Goal: Task Accomplishment & Management: Complete application form

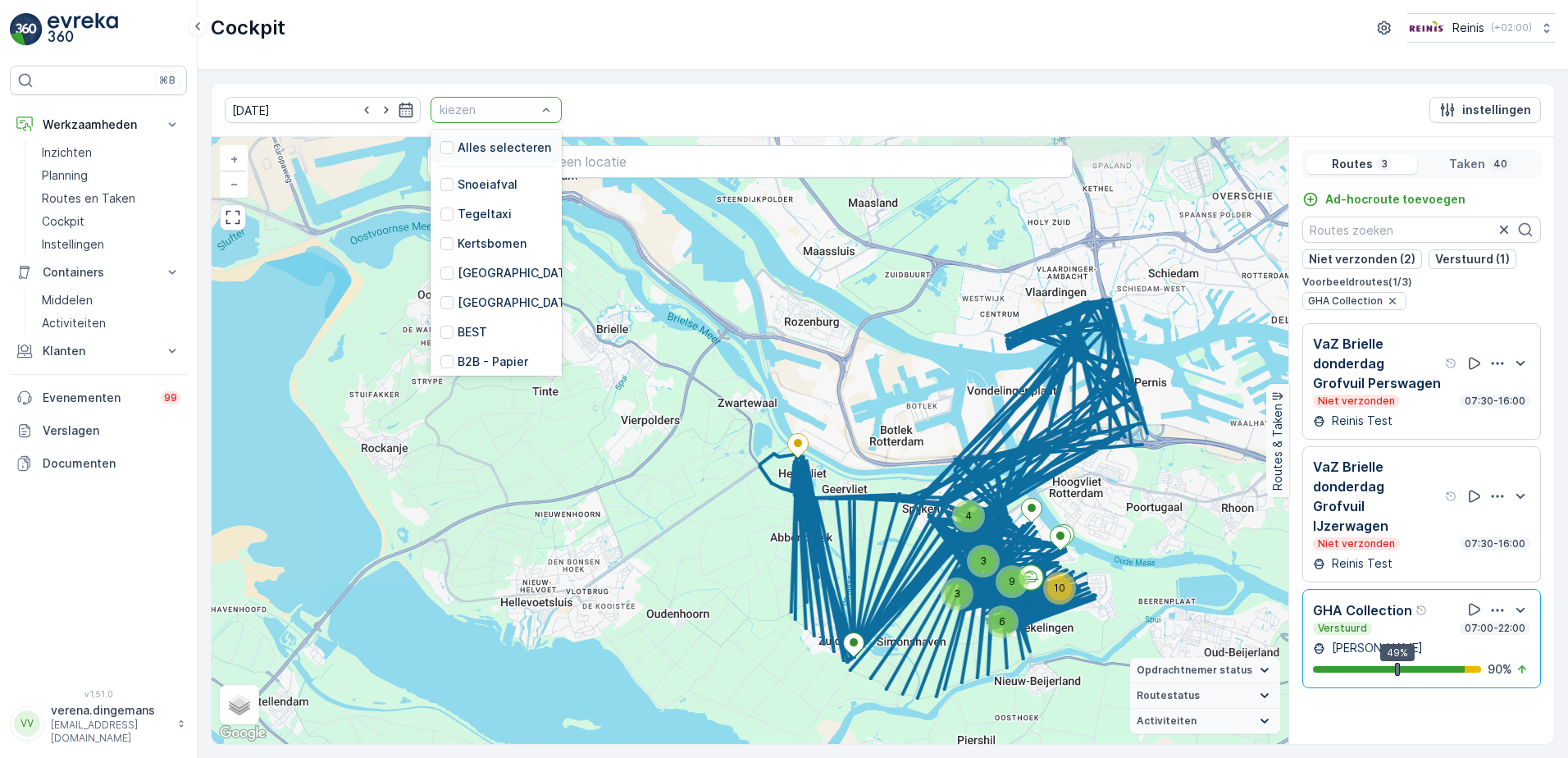
click at [497, 110] on div at bounding box center [488, 110] width 100 height 13
click at [440, 279] on div at bounding box center [447, 273] width 13 height 13
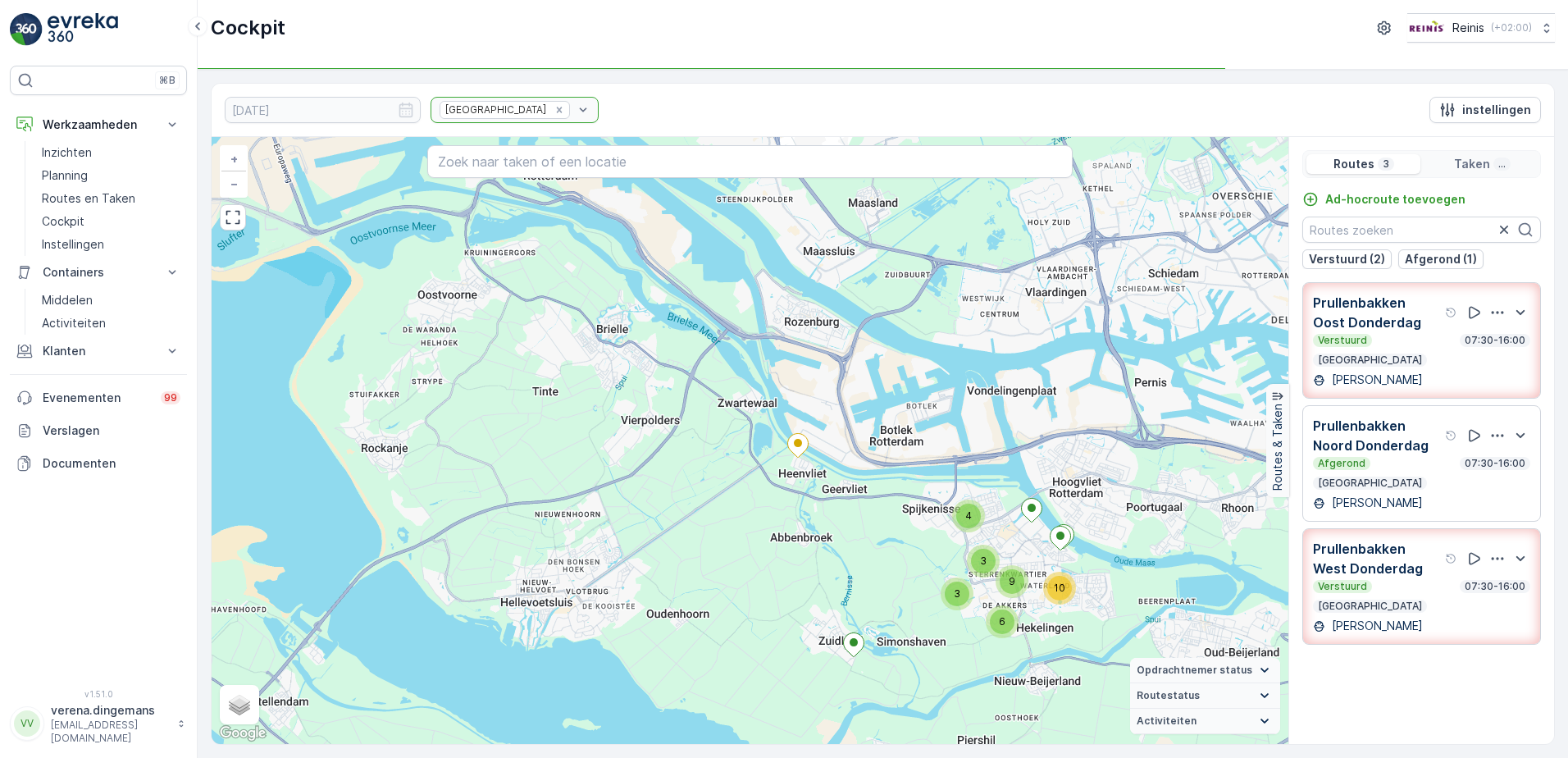
click at [500, 100] on div "Prullenbakken" at bounding box center [515, 110] width 168 height 26
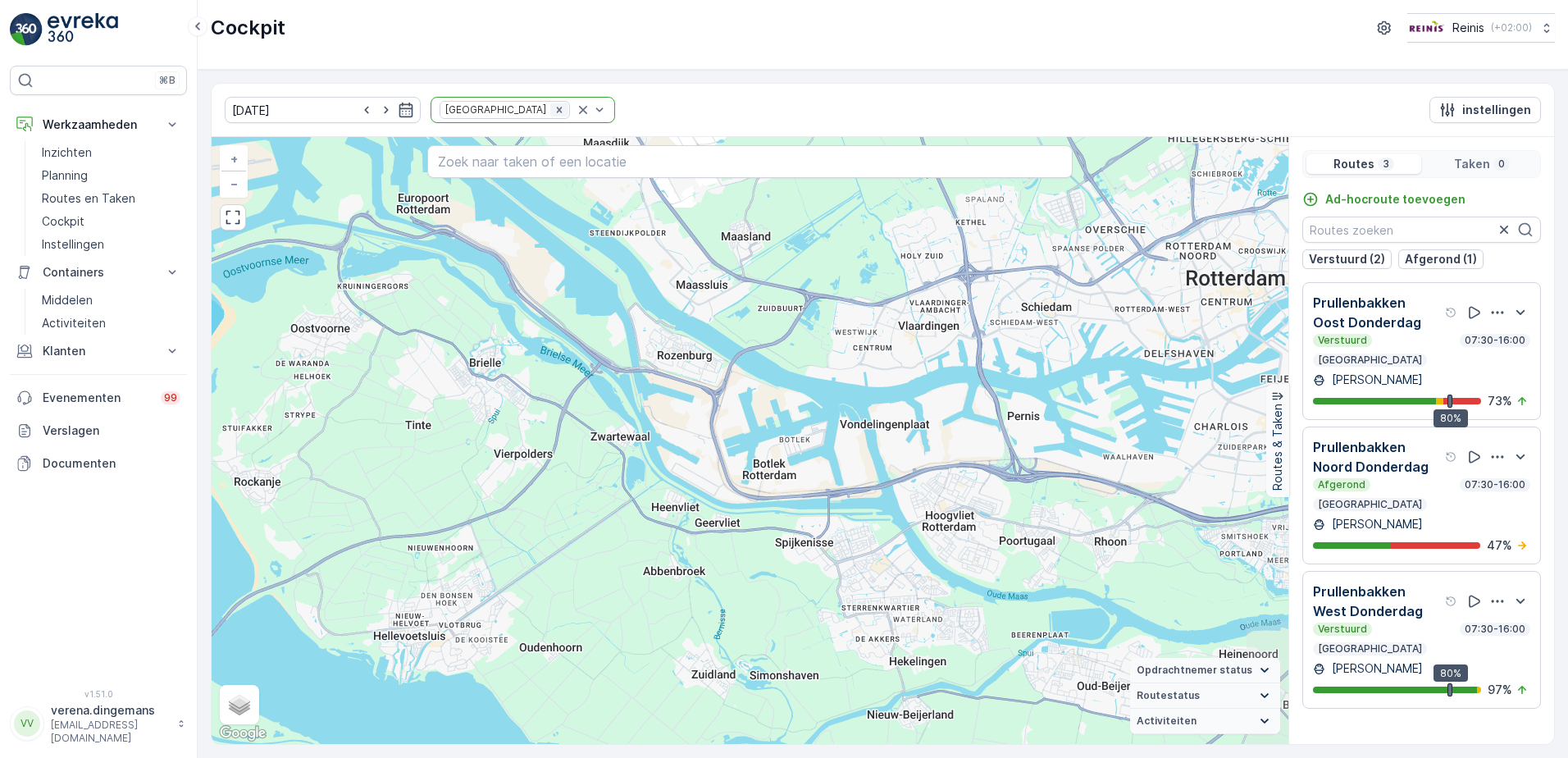
click at [550, 114] on div "Remove Prullenbakken" at bounding box center [559, 110] width 18 height 13
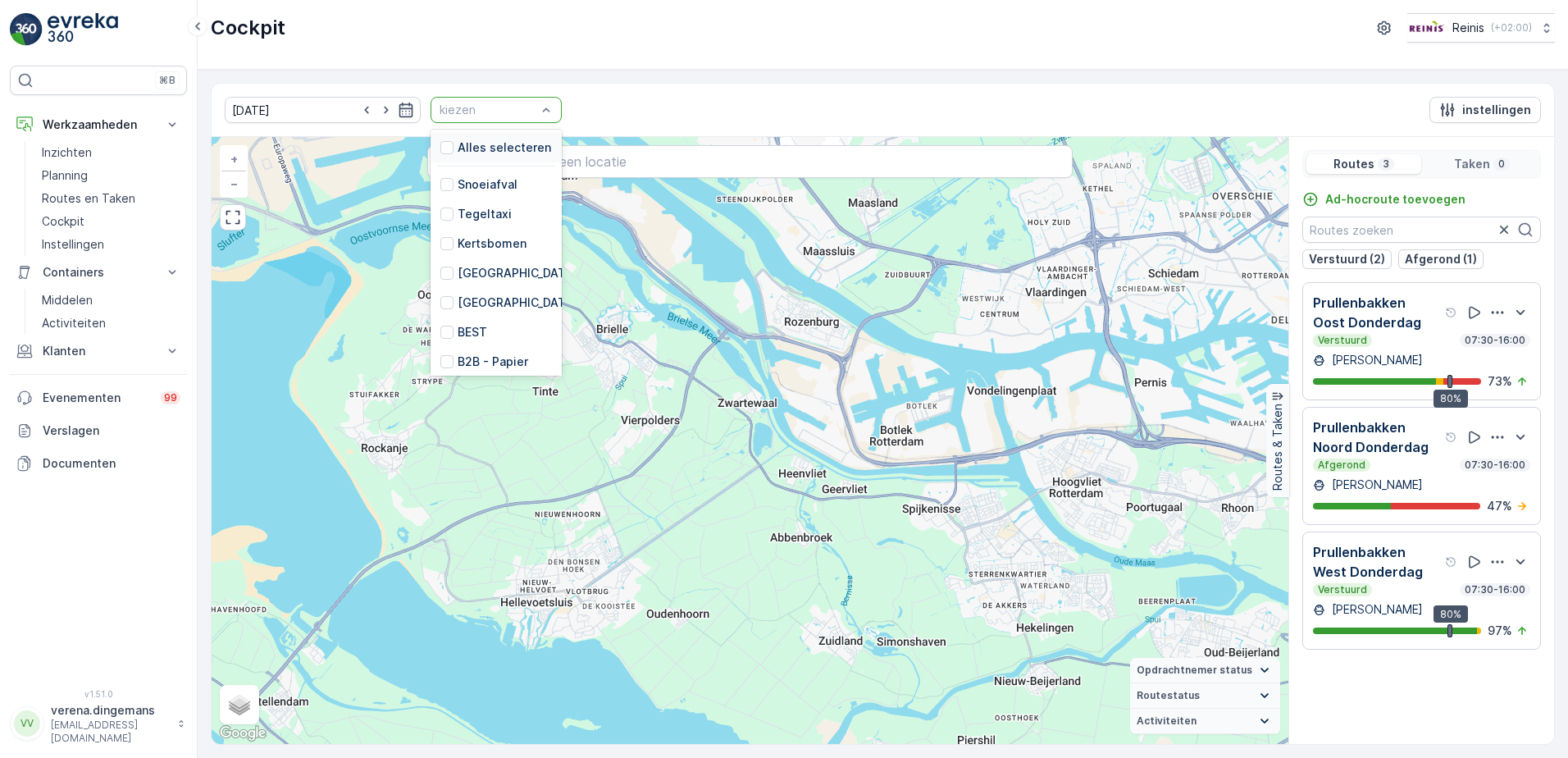
click at [515, 113] on div at bounding box center [488, 110] width 100 height 13
click at [643, 100] on div "25.09.2025 20 results available. Use Up and Down to choose options, press Enter…" at bounding box center [882, 110] width 1342 height 53
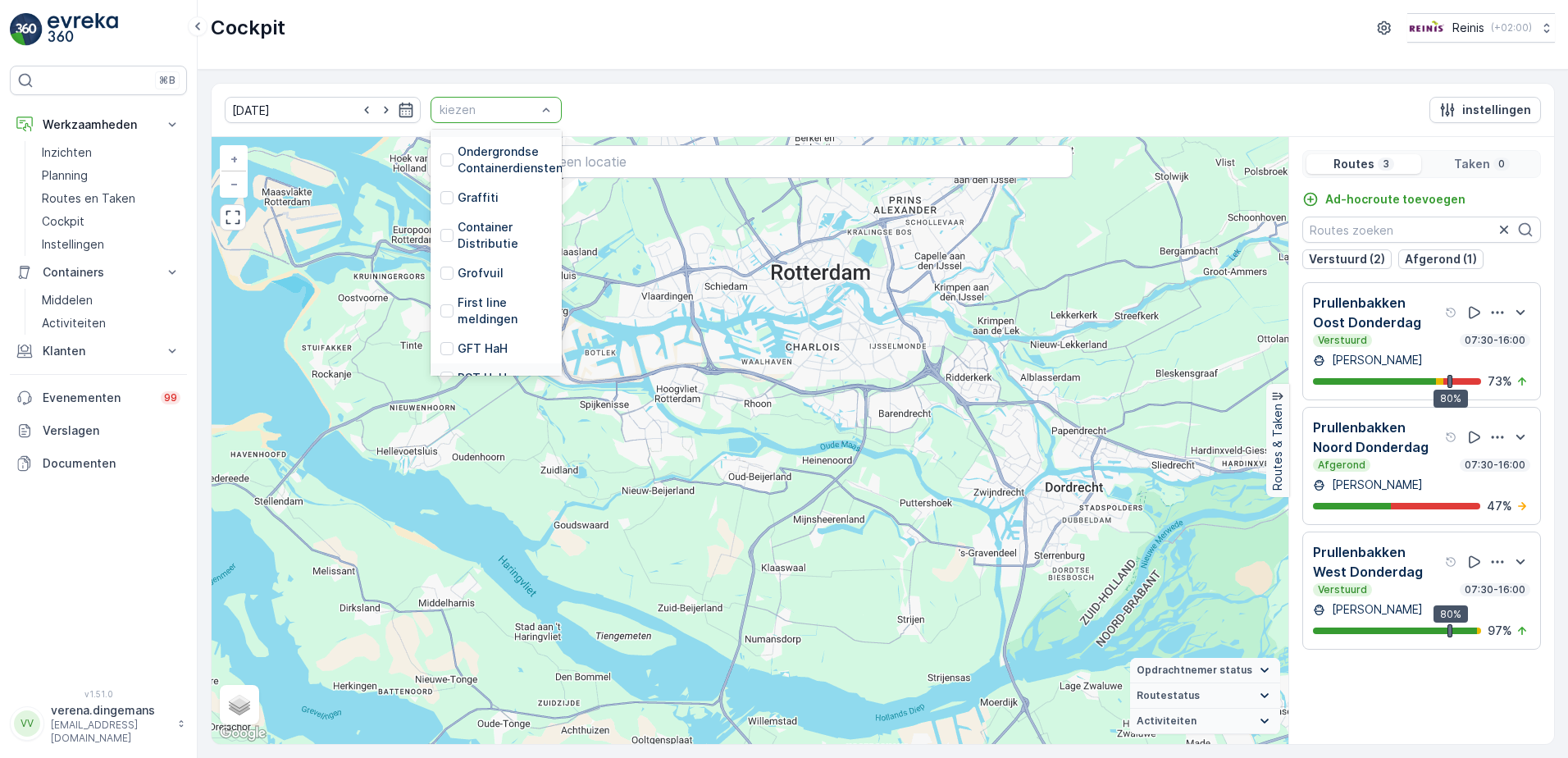
scroll to position [416, 0]
click at [440, 225] on div at bounding box center [447, 231] width 13 height 13
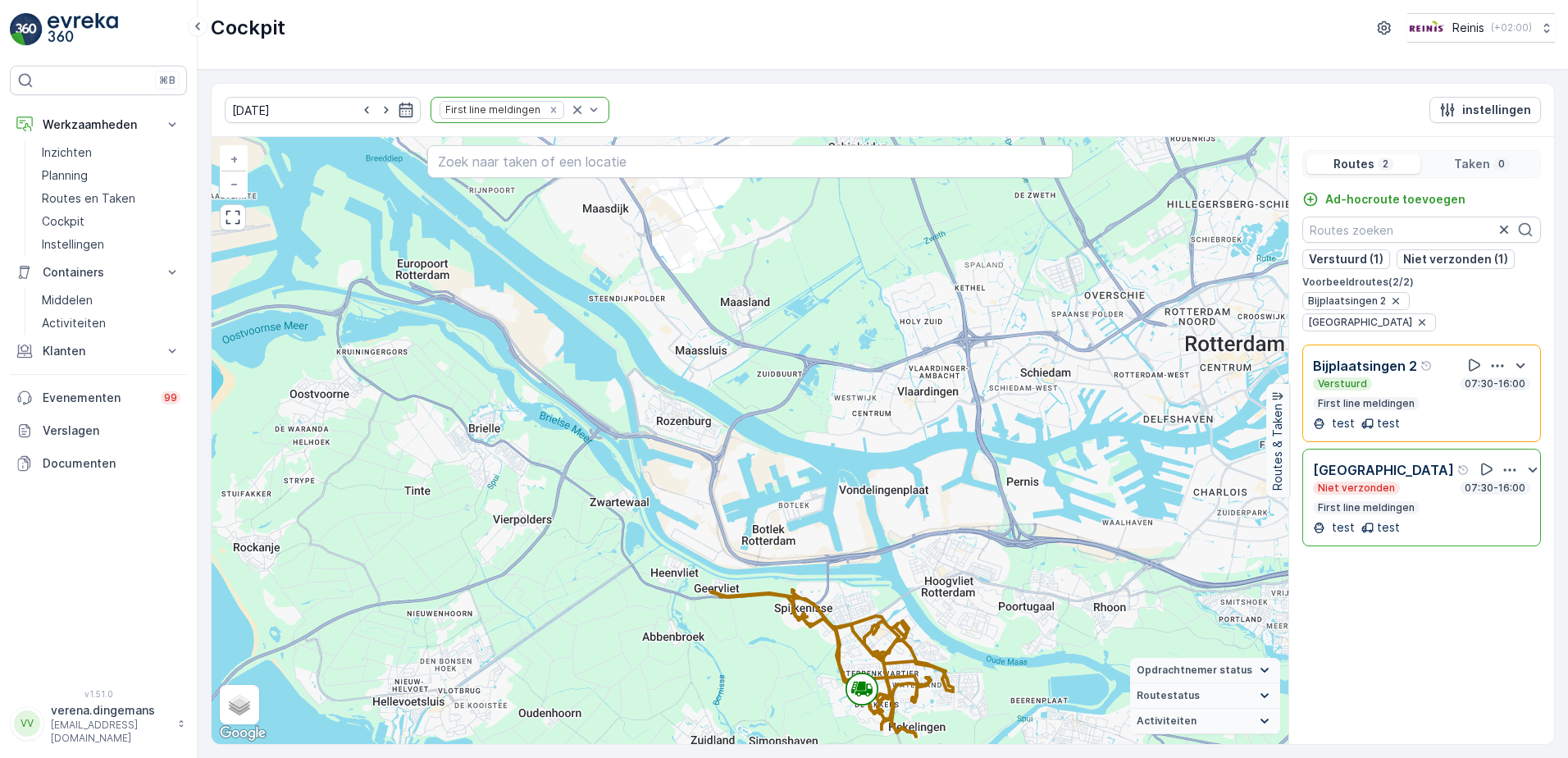
click at [1422, 382] on div "Verstuurd 07:30-16:00 First line meldingen" at bounding box center [1422, 393] width 217 height 33
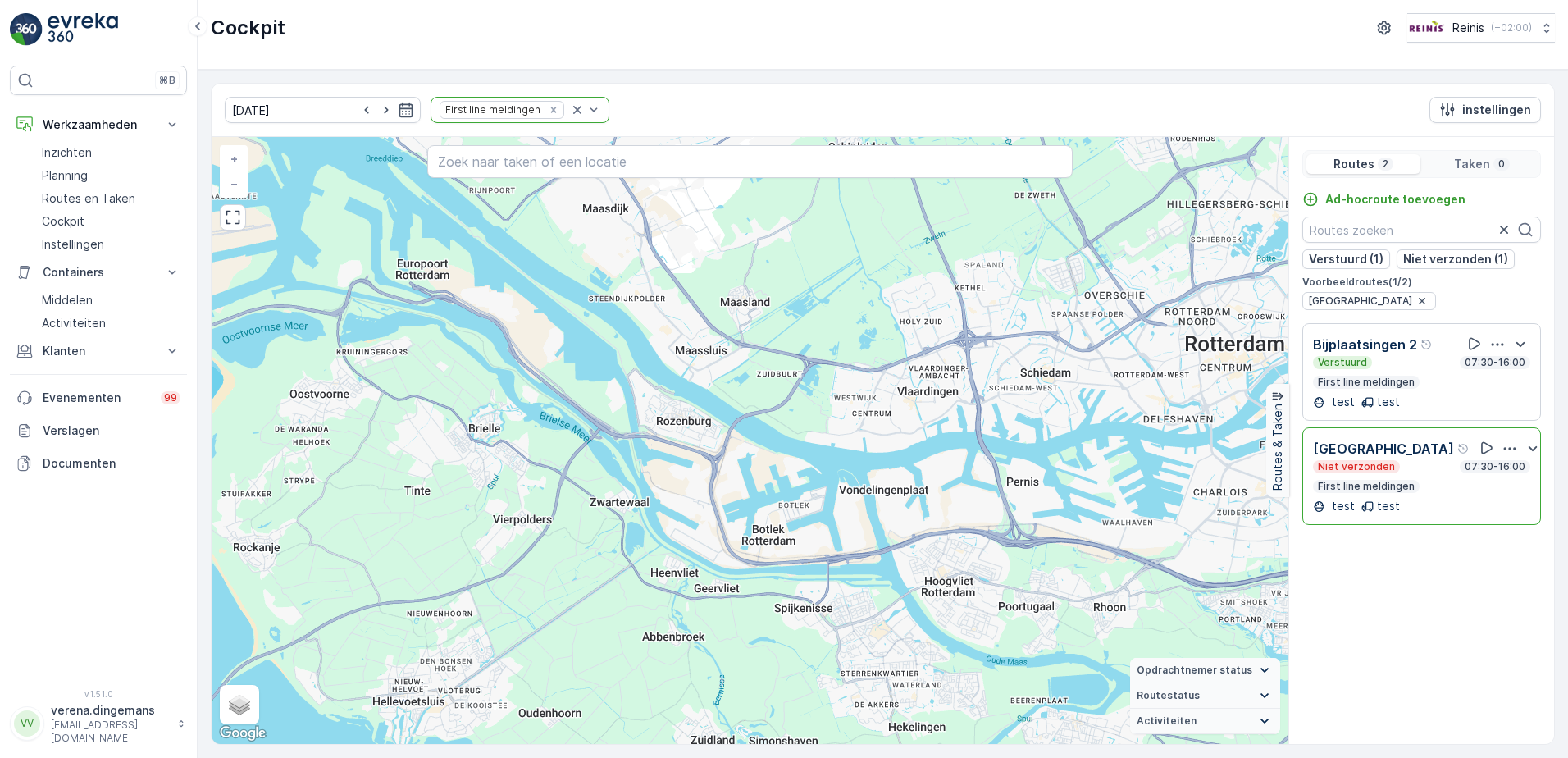
click at [1456, 382] on div "Verstuurd 07:30-16:00 First line meldingen" at bounding box center [1422, 372] width 217 height 33
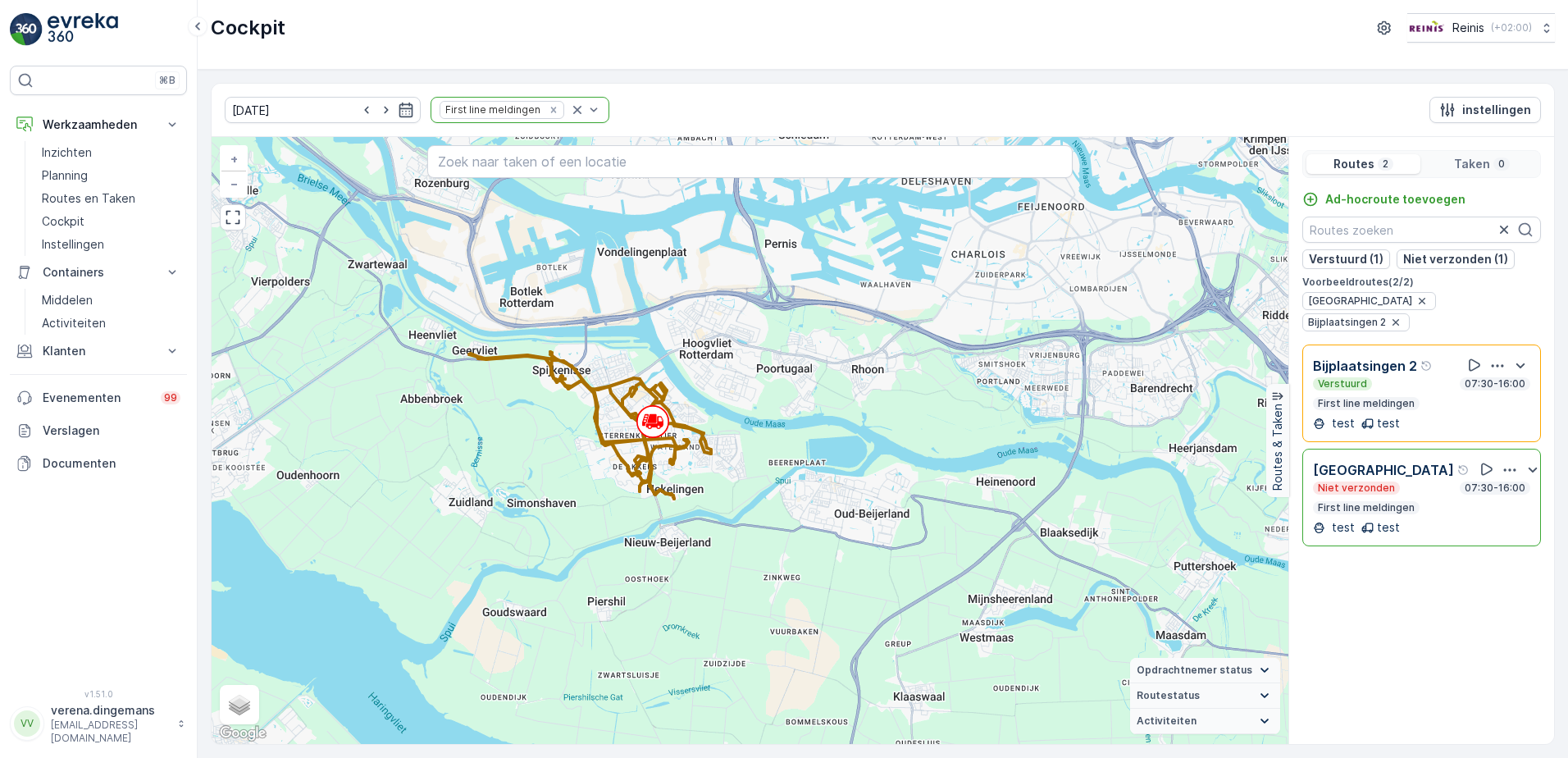
drag, startPoint x: 942, startPoint y: 633, endPoint x: 552, endPoint y: 507, distance: 409.8
click at [699, 397] on div "+ − Satelliet stappenplan Terrein Hybride Leaflet Sneltoetsen Kaartgegevens Kaa…" at bounding box center [750, 440] width 1077 height 607
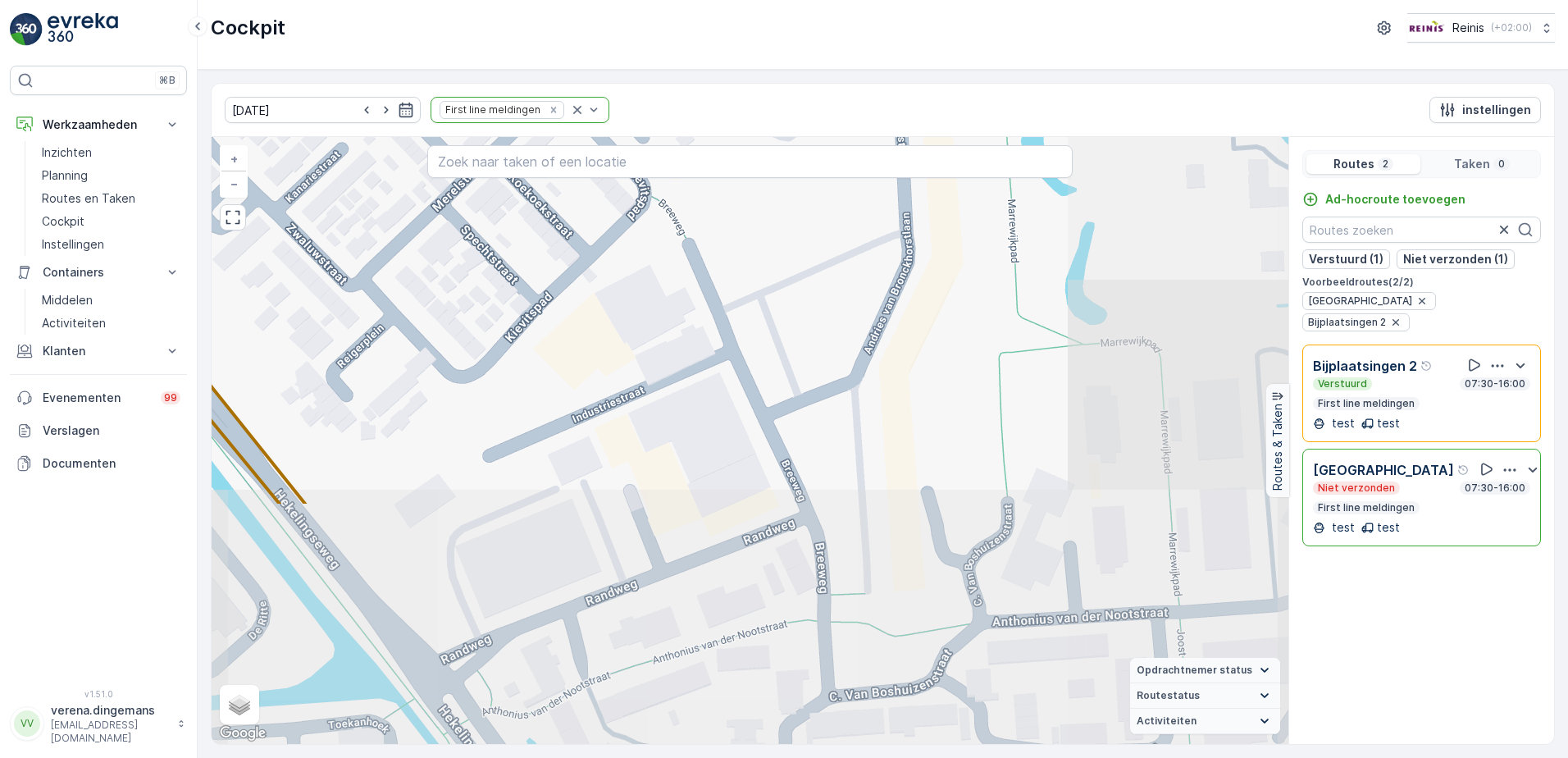
drag, startPoint x: 1038, startPoint y: 557, endPoint x: 669, endPoint y: 255, distance: 476.8
click at [669, 255] on div "+ − Satelliet stappenplan Terrein Hybride Leaflet Sneltoetsen Kaartgegevens Kaa…" at bounding box center [750, 440] width 1077 height 607
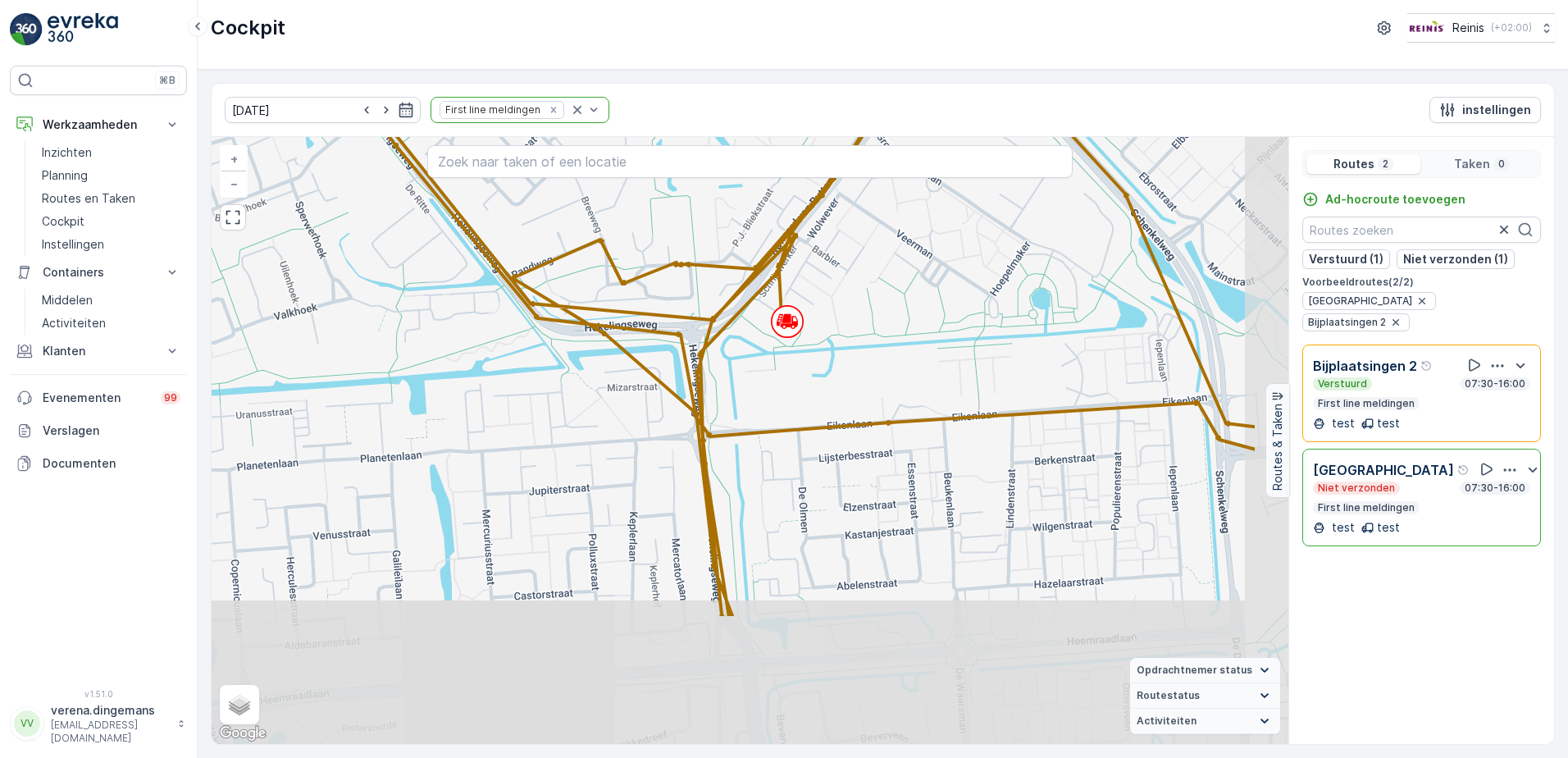
drag, startPoint x: 894, startPoint y: 496, endPoint x: 751, endPoint y: 320, distance: 226.8
click at [751, 320] on div "+ − Satelliet stappenplan Terrein Hybride Leaflet Sneltoetsen Kaartgegevens Kaa…" at bounding box center [750, 440] width 1077 height 607
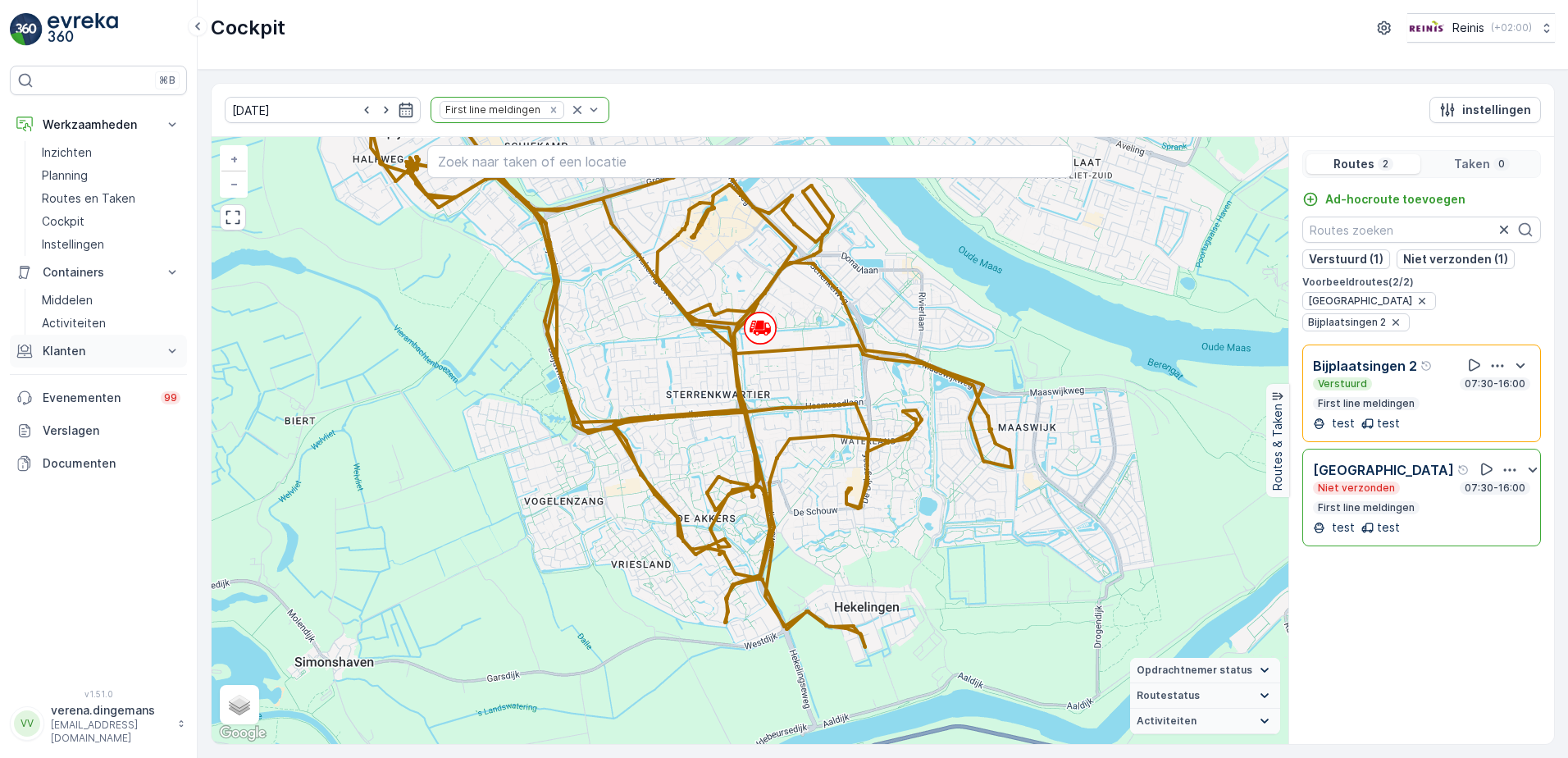
click at [147, 347] on p "Klanten" at bounding box center [99, 351] width 112 height 17
click at [77, 471] on p "Orders" at bounding box center [61, 471] width 37 height 17
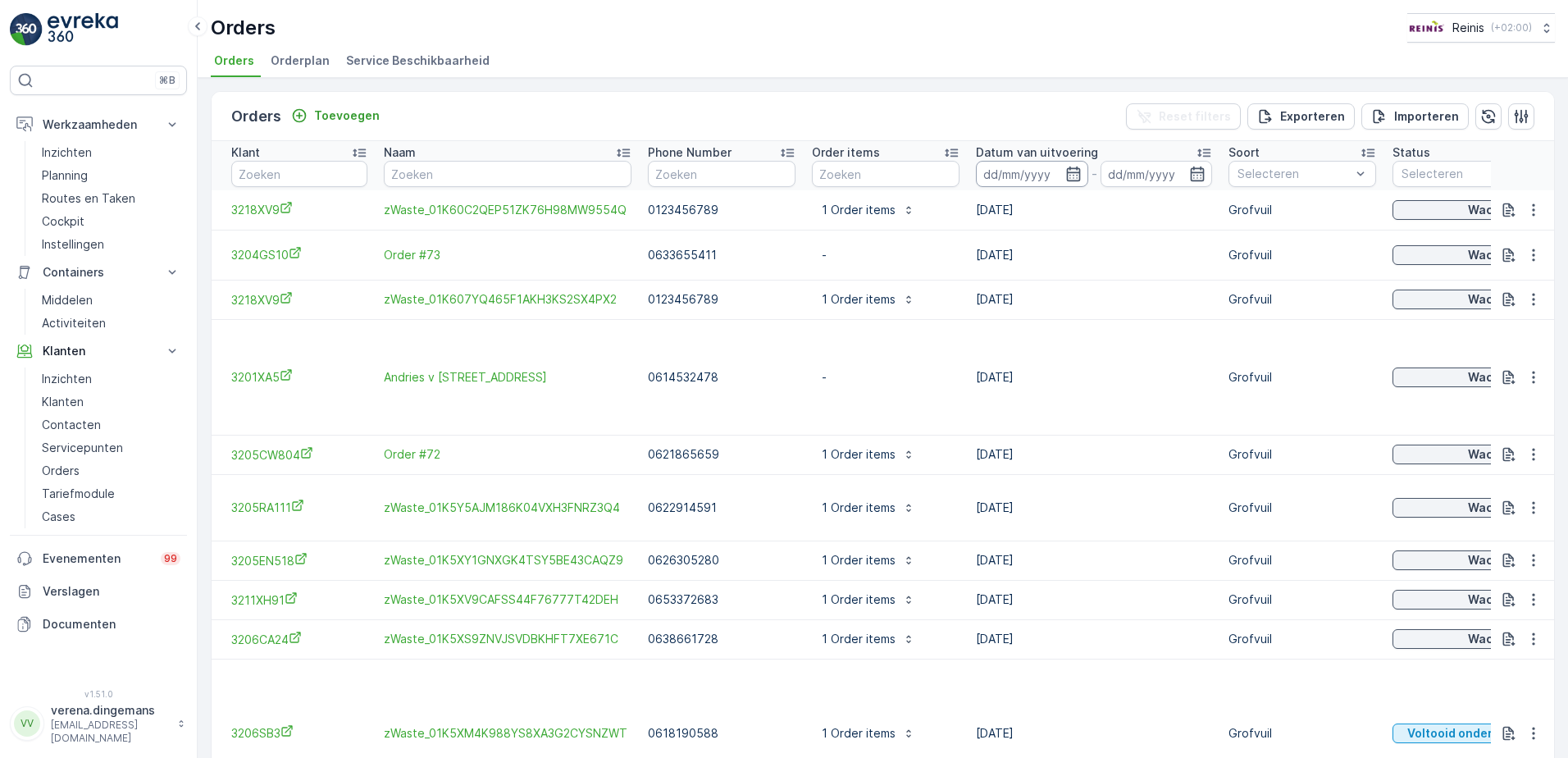
drag, startPoint x: 1075, startPoint y: 170, endPoint x: 1069, endPoint y: 185, distance: 16.2
click at [1075, 170] on icon "button" at bounding box center [1074, 174] width 17 height 17
click at [583, 74] on ul "Orders Orderplan Service Beschikbaarheid" at bounding box center [876, 63] width 1331 height 28
click at [326, 115] on p "Toevoegen" at bounding box center [347, 116] width 65 height 17
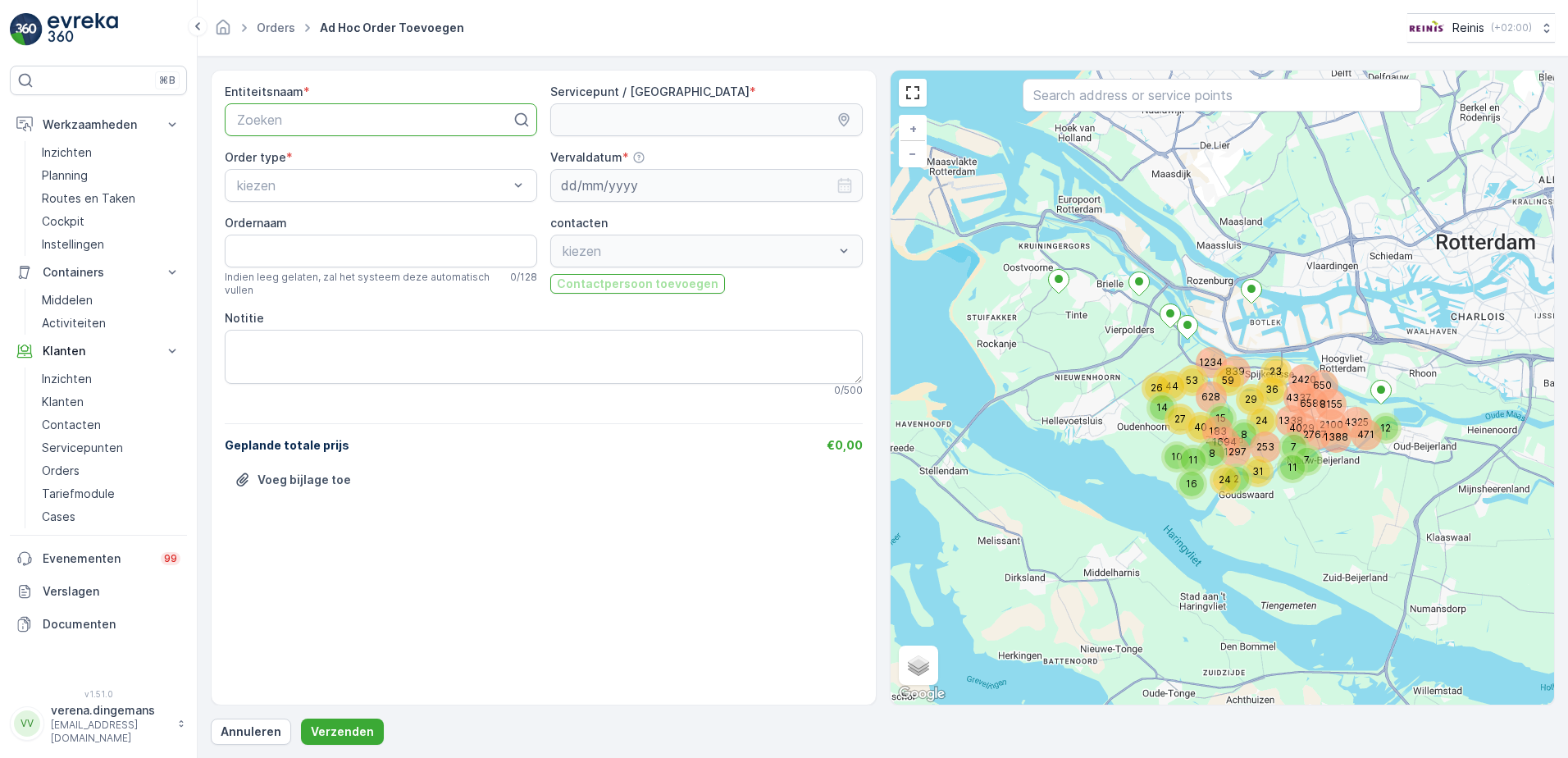
click at [300, 119] on div at bounding box center [374, 119] width 278 height 15
type input "32"
click at [333, 122] on div at bounding box center [374, 119] width 278 height 15
type input "32"
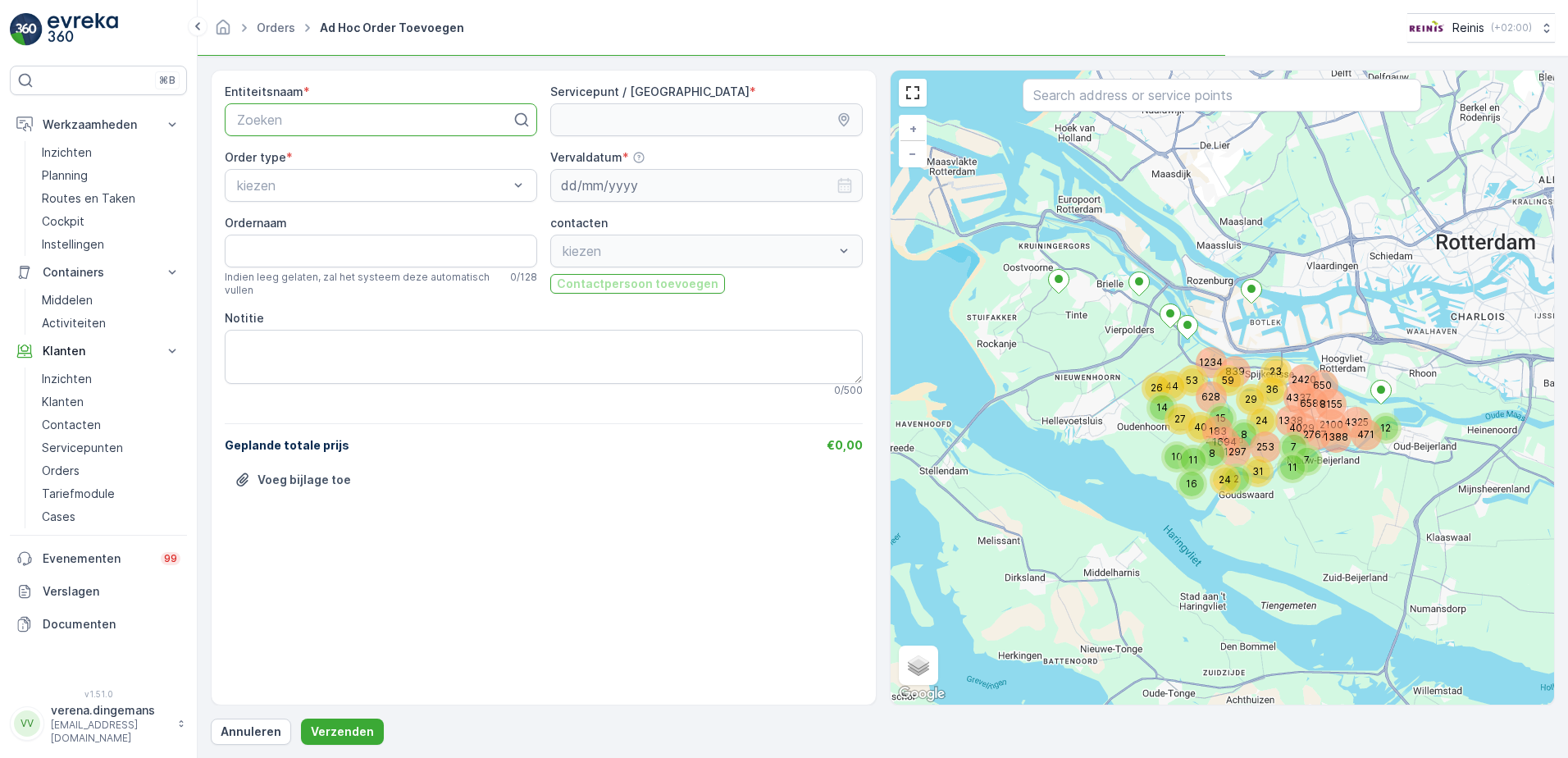
click at [385, 117] on div at bounding box center [374, 119] width 278 height 15
type input "3032AH4"
click at [310, 121] on div at bounding box center [374, 119] width 278 height 15
type input "3032AH4"
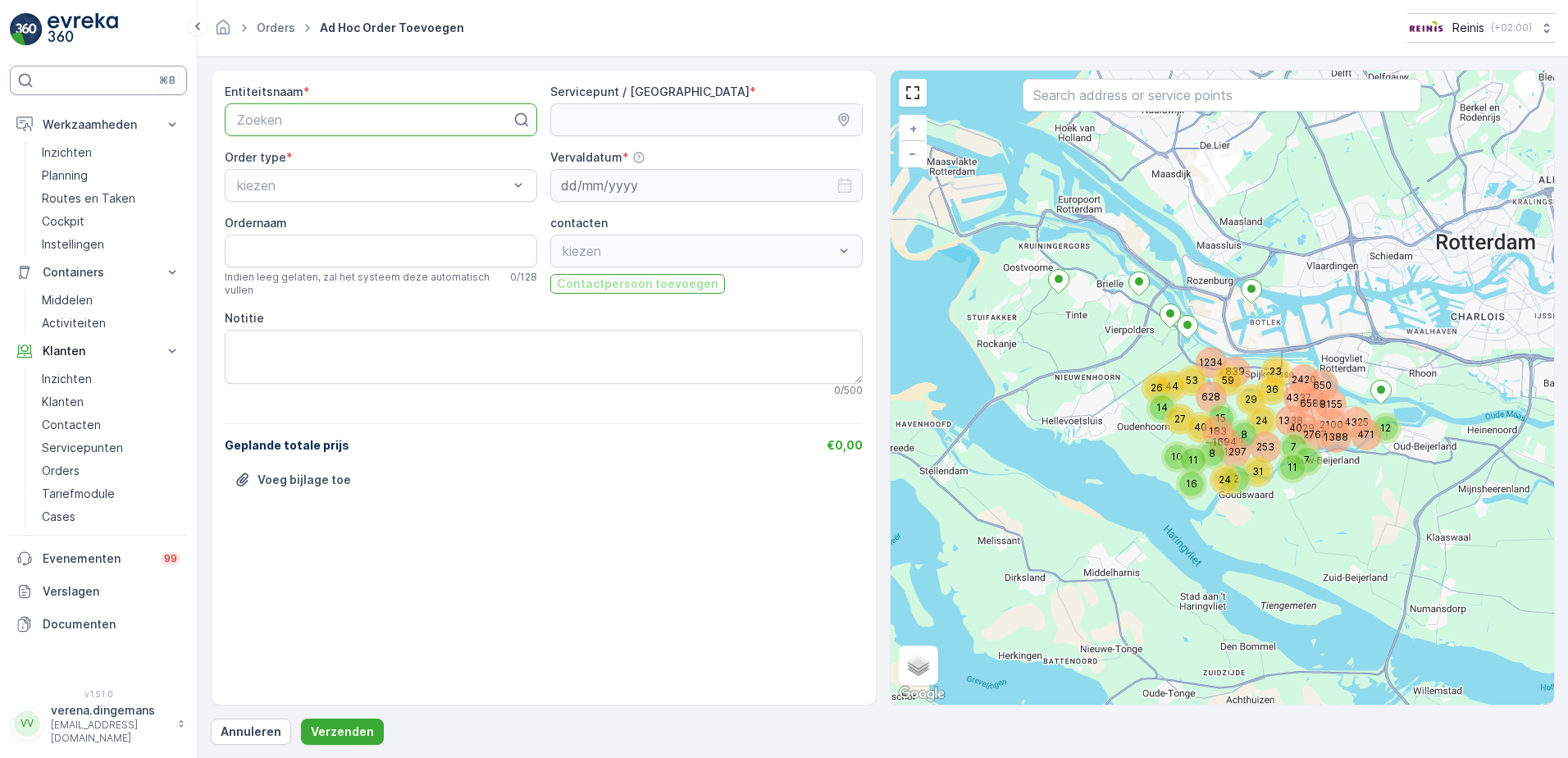
drag, startPoint x: 344, startPoint y: 112, endPoint x: 16, endPoint y: 71, distance: 330.6
click at [16, 71] on div "⌘B Werkzaamheden Inzichten Planning Routes en Taken Cockpit Instellingen Contai…" at bounding box center [784, 379] width 1568 height 758
click at [287, 115] on div at bounding box center [374, 119] width 278 height 15
type input "3202AH4"
click at [304, 158] on div "3202AH4" at bounding box center [381, 160] width 293 height 15
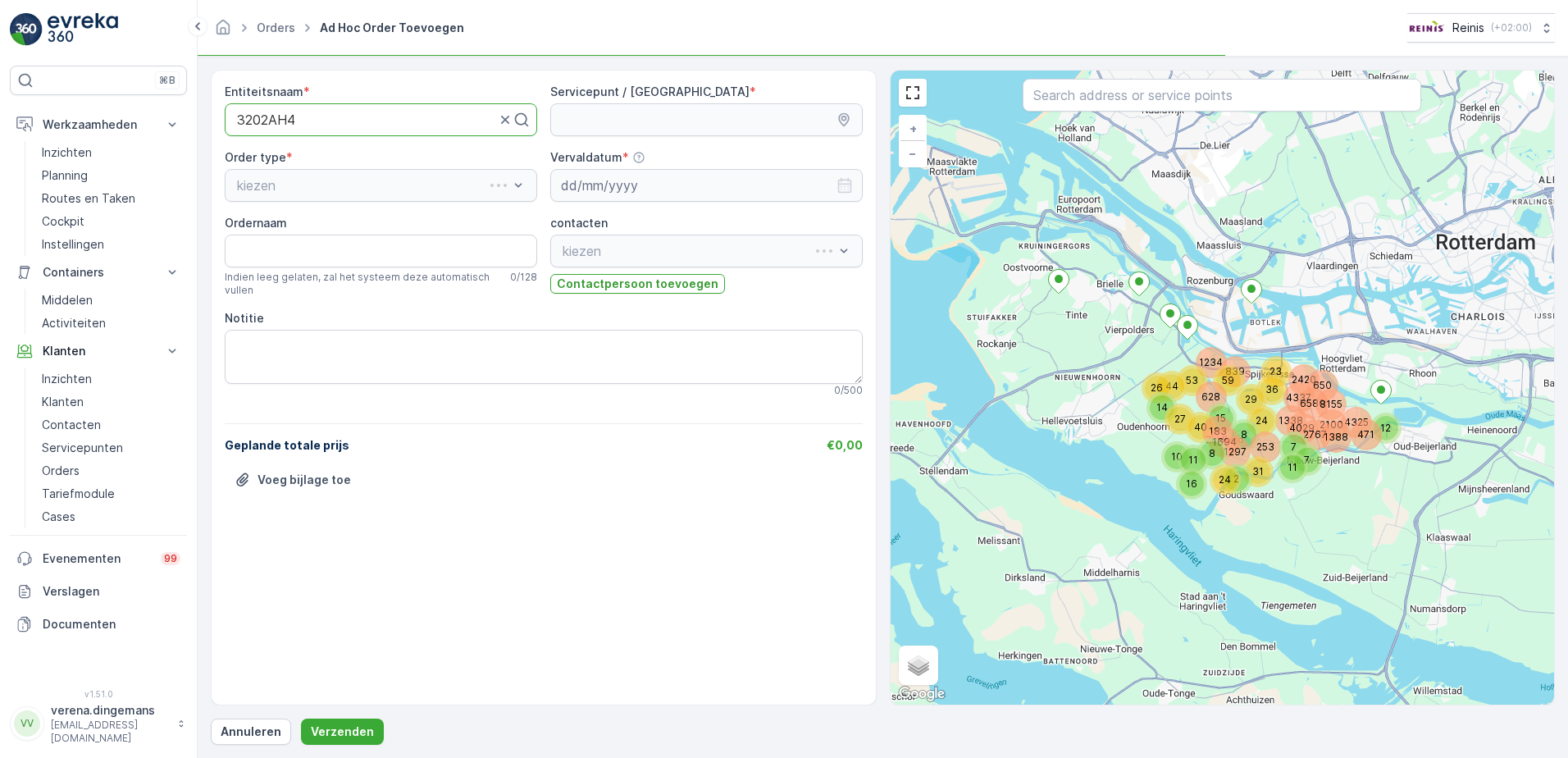
click at [306, 180] on div "kiezen" at bounding box center [381, 185] width 312 height 33
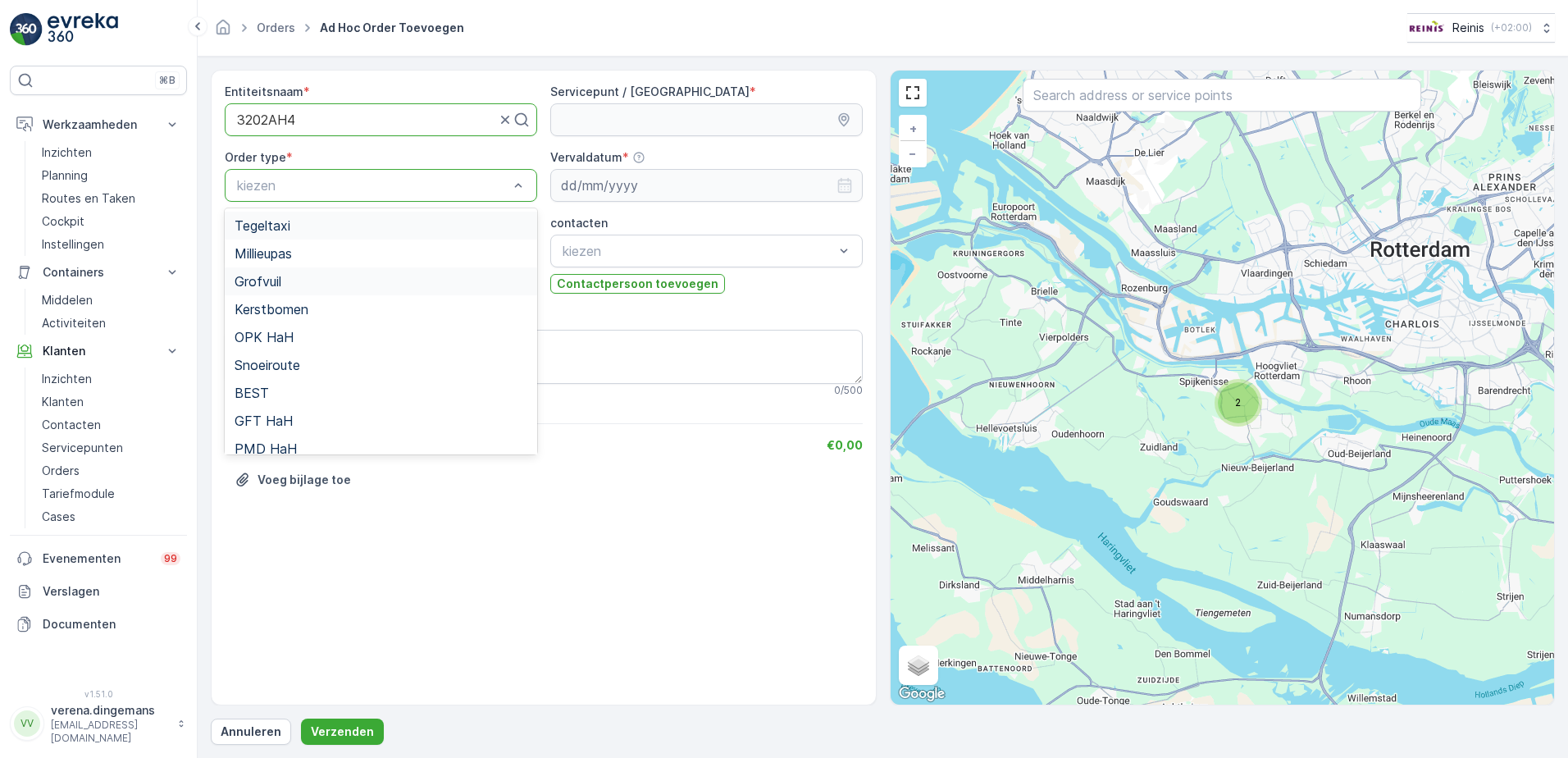
drag, startPoint x: 257, startPoint y: 180, endPoint x: 304, endPoint y: 271, distance: 102.4
click at [275, 284] on span "Grofvuil" at bounding box center [257, 282] width 47 height 15
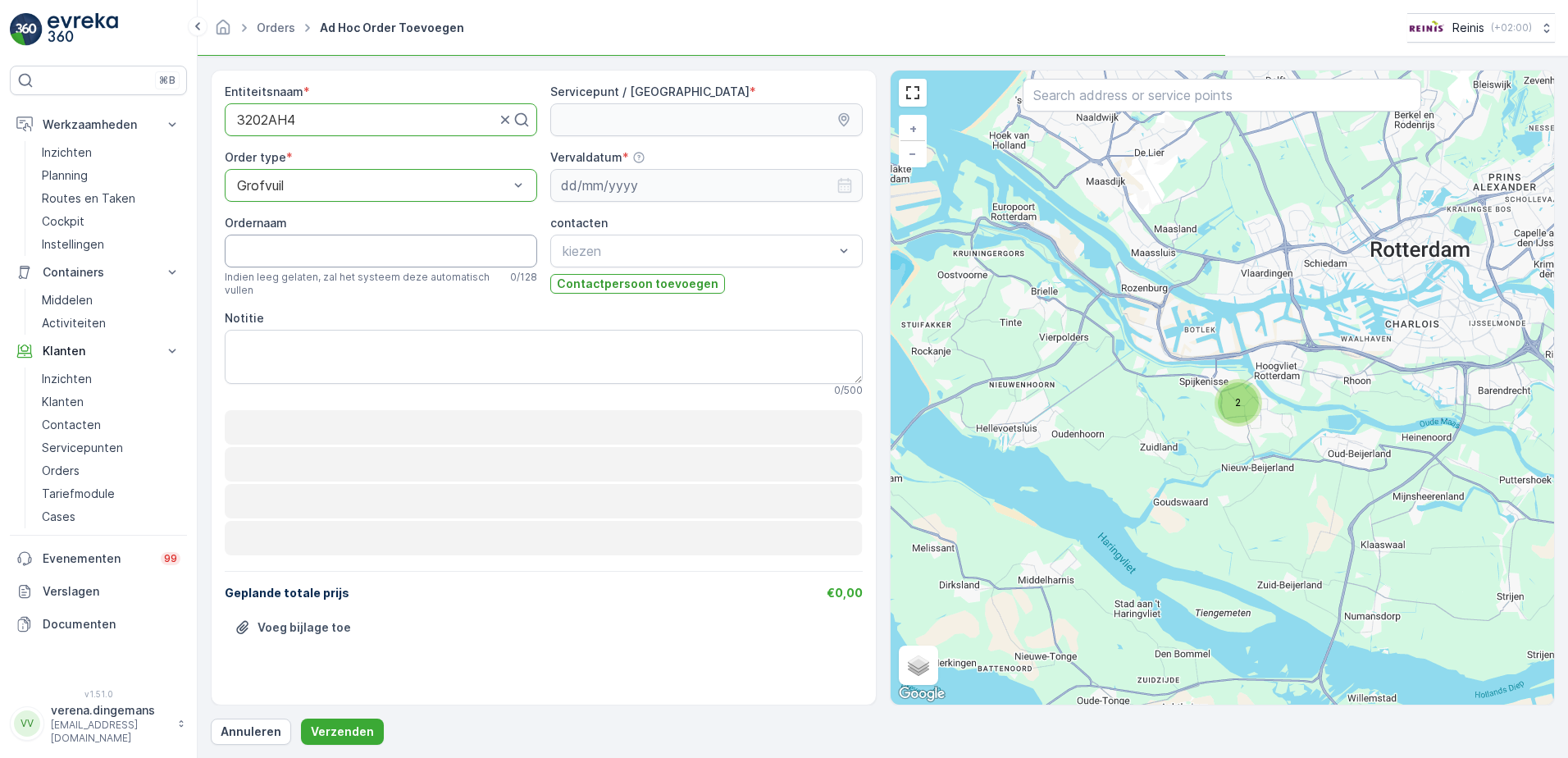
click at [290, 250] on input "Ordernaam" at bounding box center [381, 250] width 312 height 33
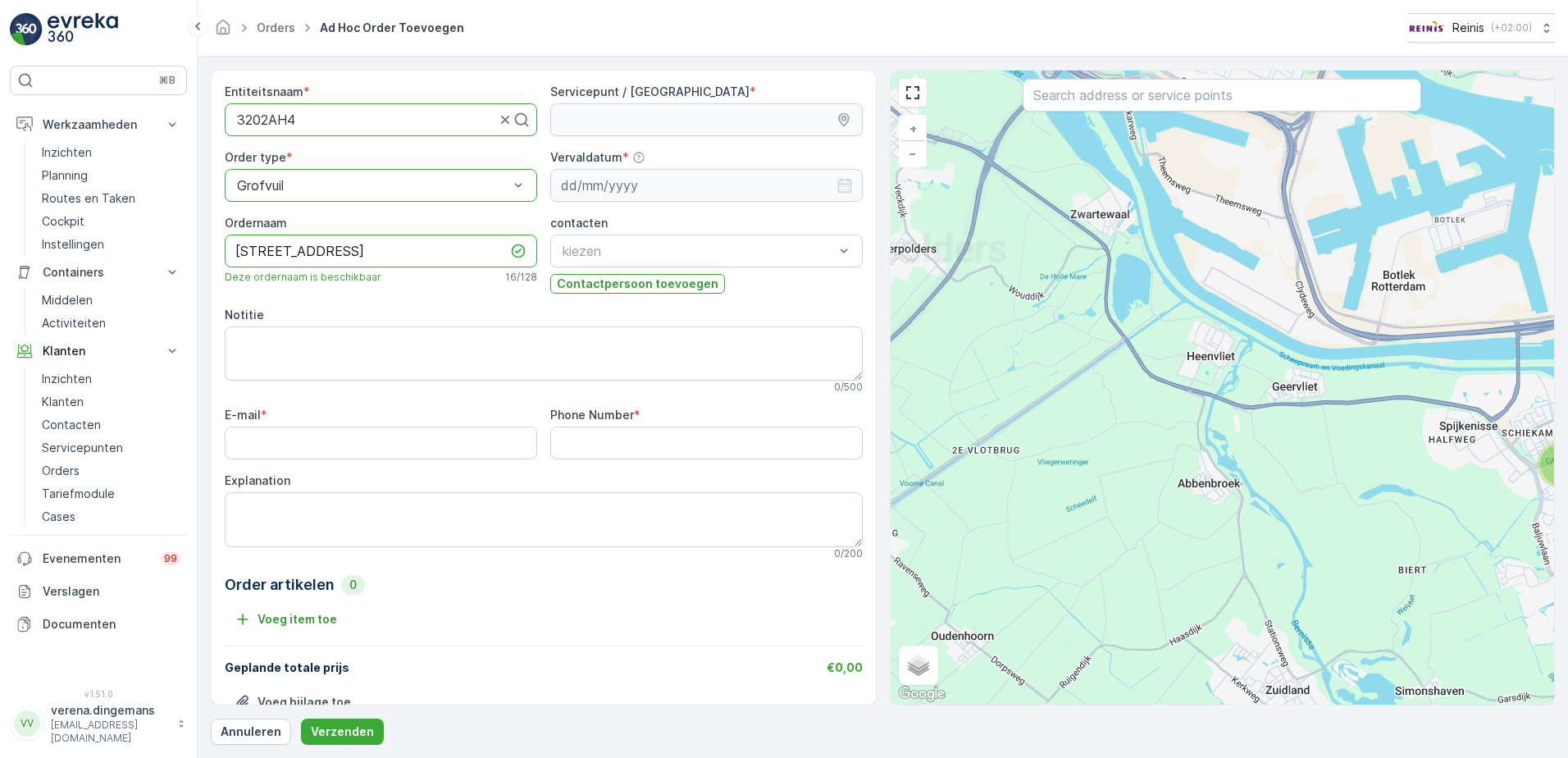
type input "[STREET_ADDRESS]"
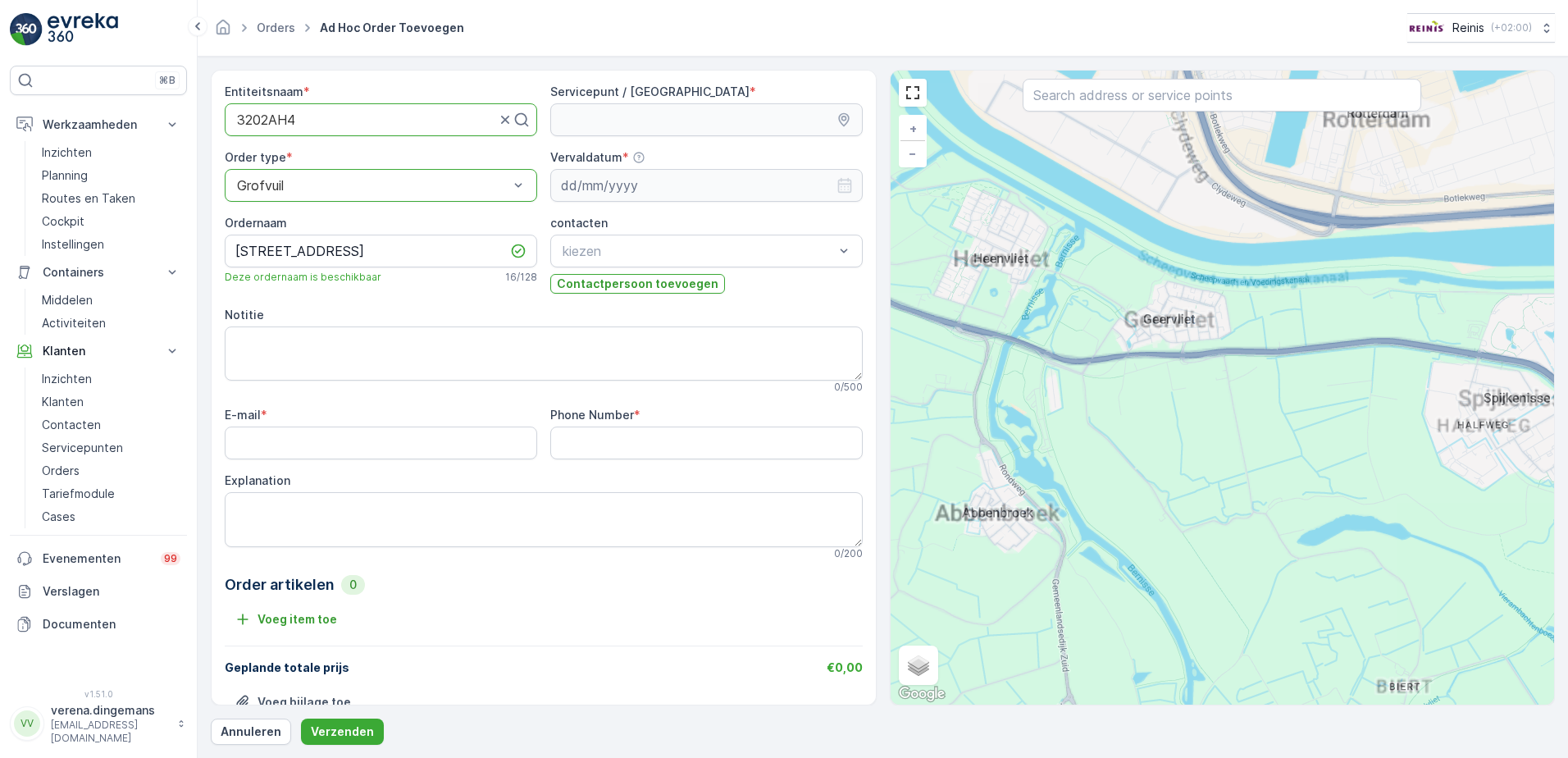
drag, startPoint x: 1457, startPoint y: 464, endPoint x: 1089, endPoint y: 439, distance: 368.8
click at [1089, 439] on div "+ − Satelliet stappenplan Terrein Hybride Leaflet Sneltoetsen Kaartgegevens Kaa…" at bounding box center [1223, 388] width 664 height 634
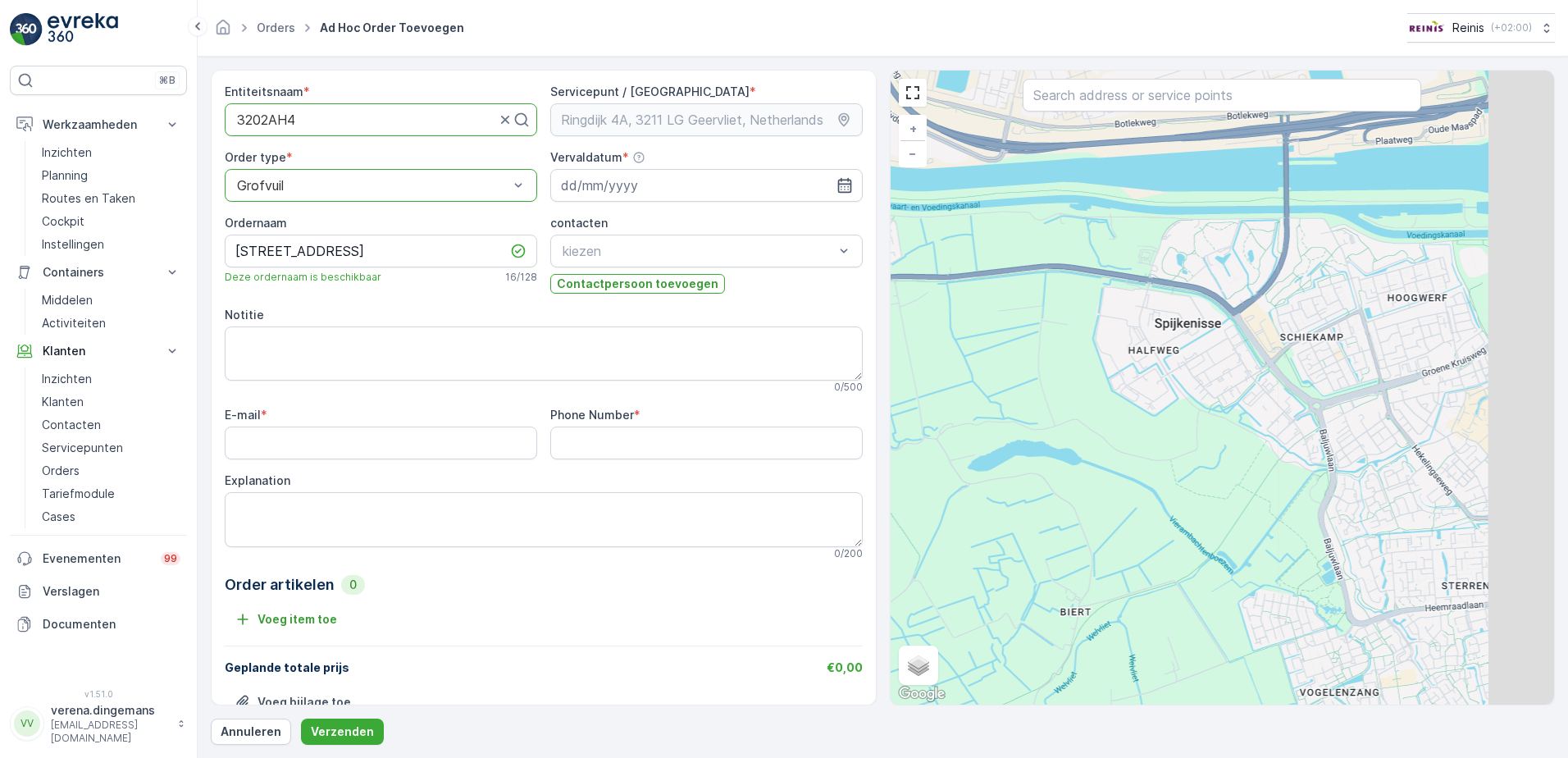
drag, startPoint x: 1455, startPoint y: 462, endPoint x: 1053, endPoint y: 436, distance: 402.8
click at [960, 451] on div "Ringdijk 4A, 3211 LG Geervliet, Netherlands + − Satelliet stappenplan Terrein H…" at bounding box center [1223, 388] width 664 height 634
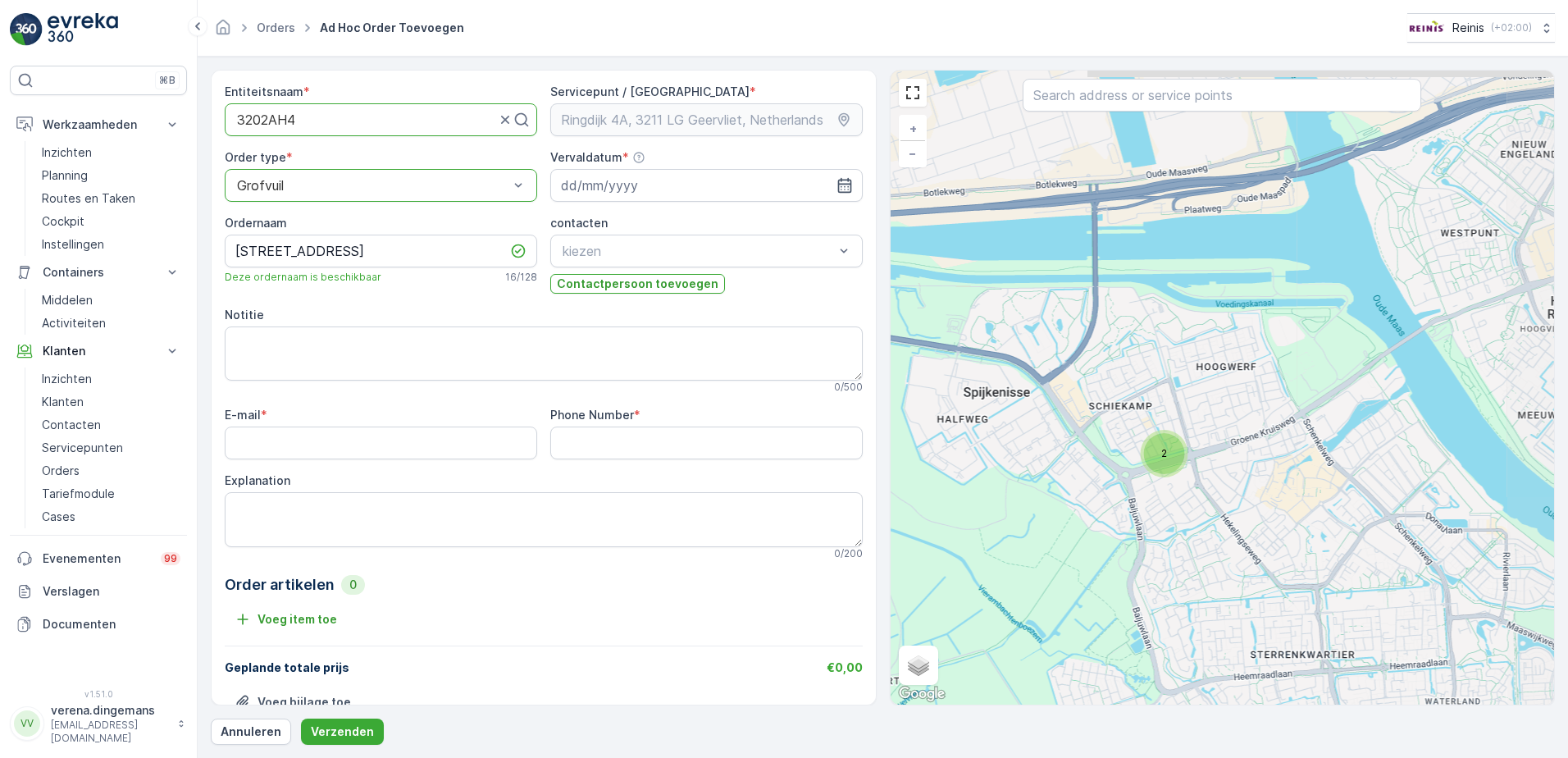
drag, startPoint x: 1350, startPoint y: 430, endPoint x: 1200, endPoint y: 491, distance: 161.9
click at [1201, 490] on div "2 Ringdijk 4A, 3211 LG Geervliet, Netherlands + − Satelliet stappenplan Terrein…" at bounding box center [1223, 388] width 664 height 634
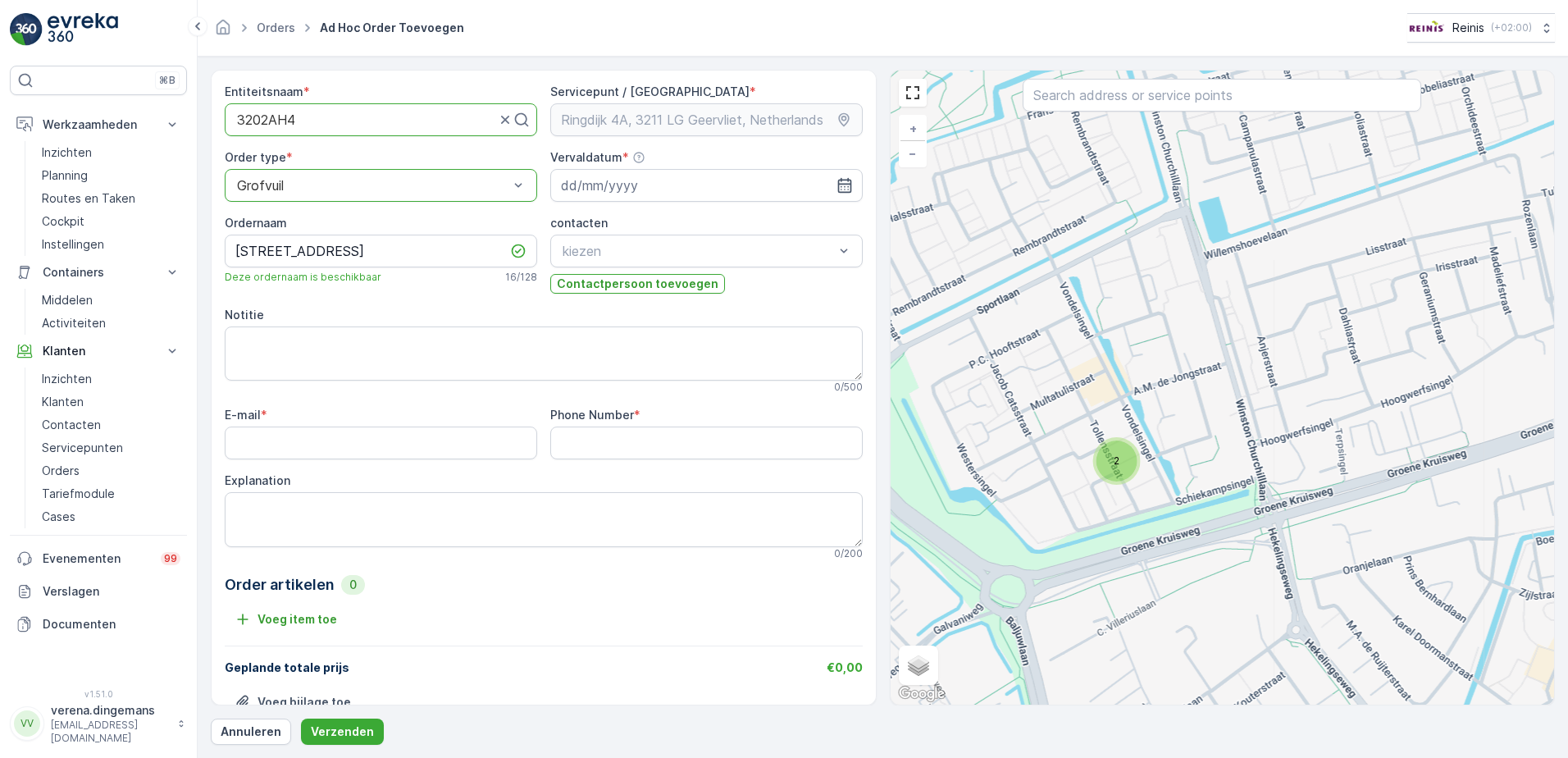
drag, startPoint x: 1053, startPoint y: 315, endPoint x: 1160, endPoint y: 482, distance: 198.3
click at [1160, 482] on div "2 Ringdijk 4A, 3211 LG Geervliet, Netherlands + − Satelliet stappenplan Terrein…" at bounding box center [1223, 388] width 664 height 634
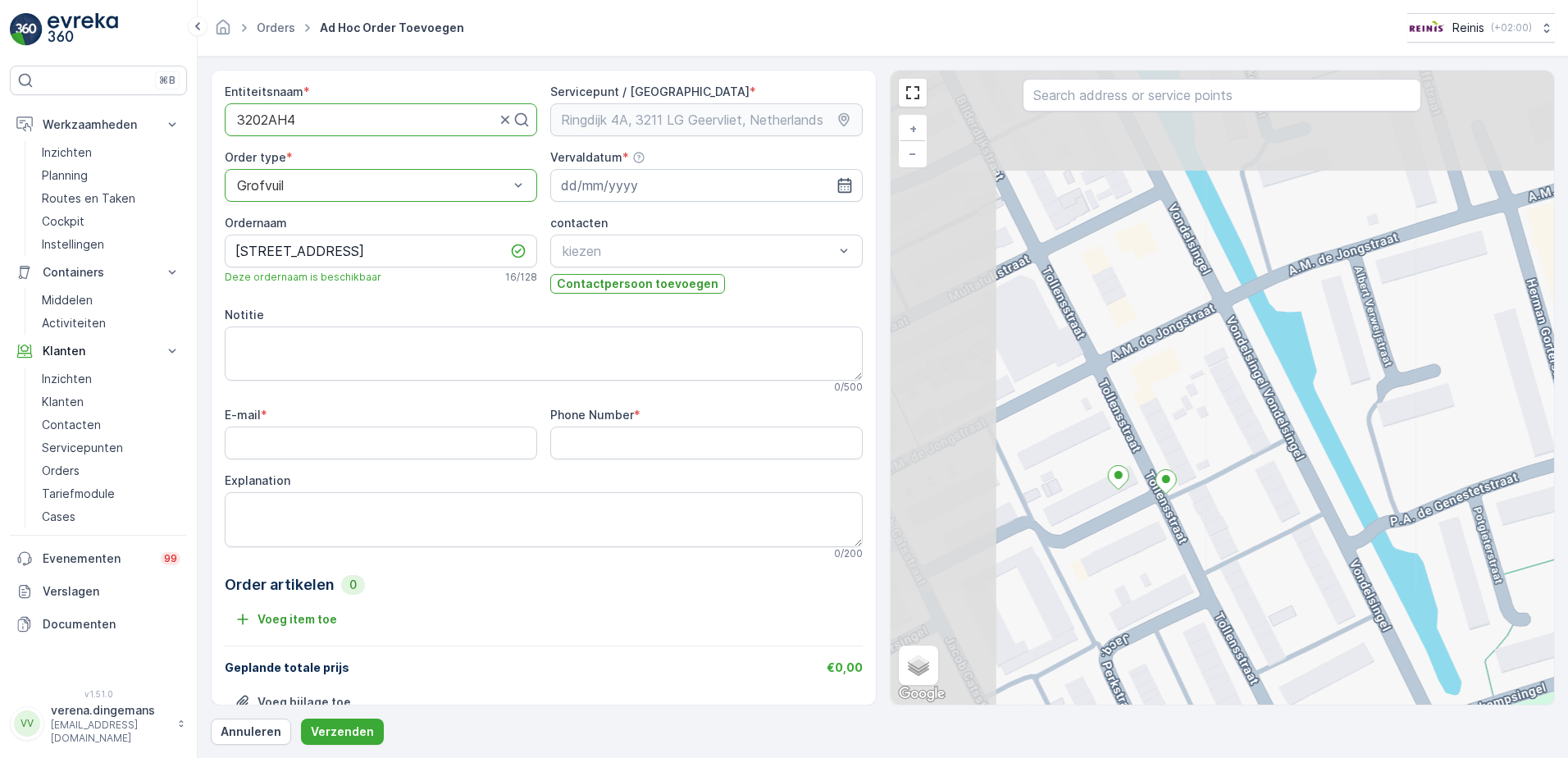
drag, startPoint x: 1103, startPoint y: 405, endPoint x: 1256, endPoint y: 543, distance: 206.0
click at [1256, 543] on div "Ringdijk 4A, 3211 LG Geervliet, Netherlands + − Satelliet stappenplan Terrein H…" at bounding box center [1223, 388] width 664 height 634
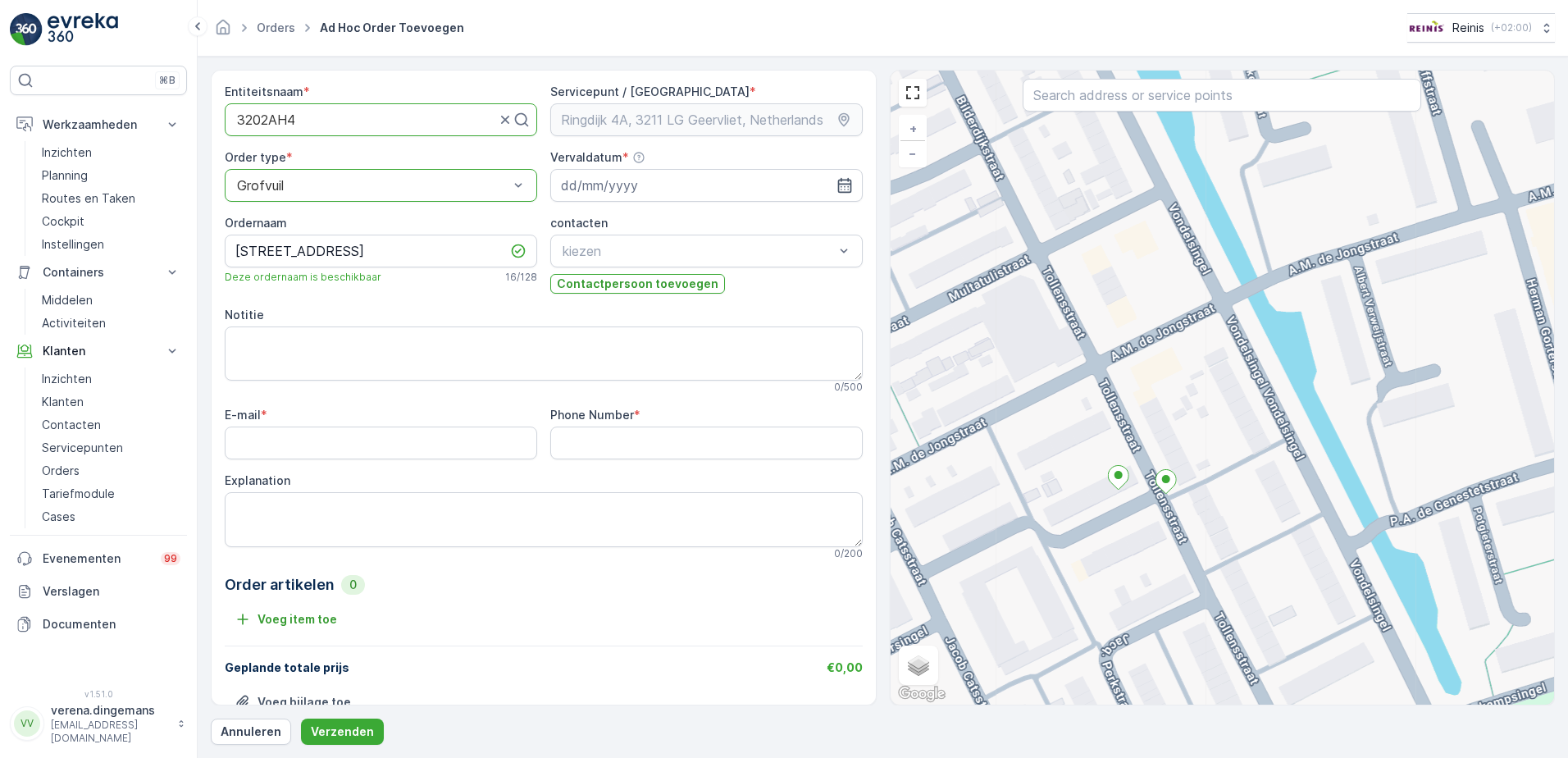
click at [1147, 478] on div "Ringdijk 4A, 3211 LG Geervliet, Netherlands + − Satelliet stappenplan Terrein H…" at bounding box center [1223, 388] width 664 height 634
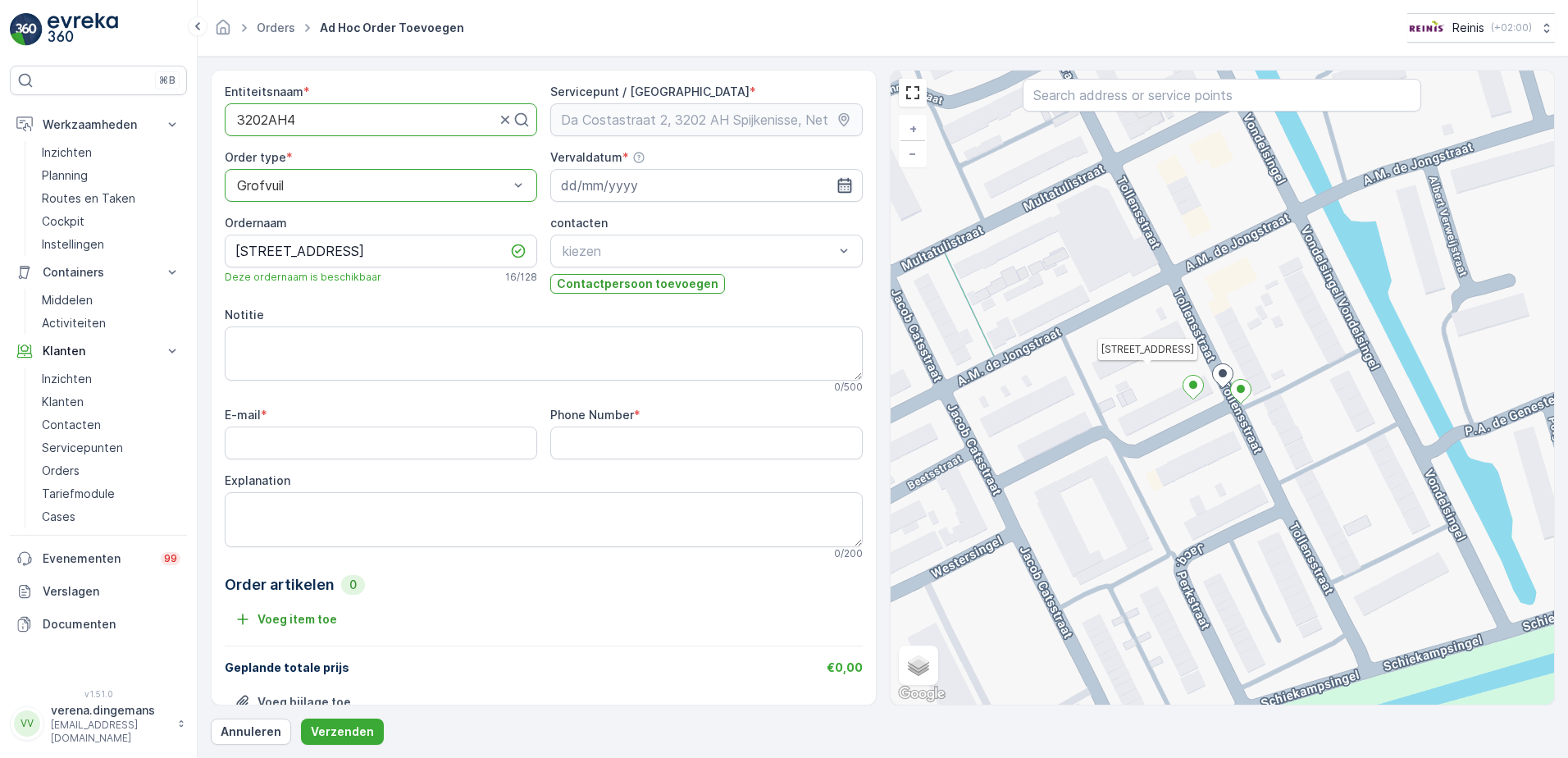
click at [838, 180] on icon "button" at bounding box center [844, 186] width 14 height 15
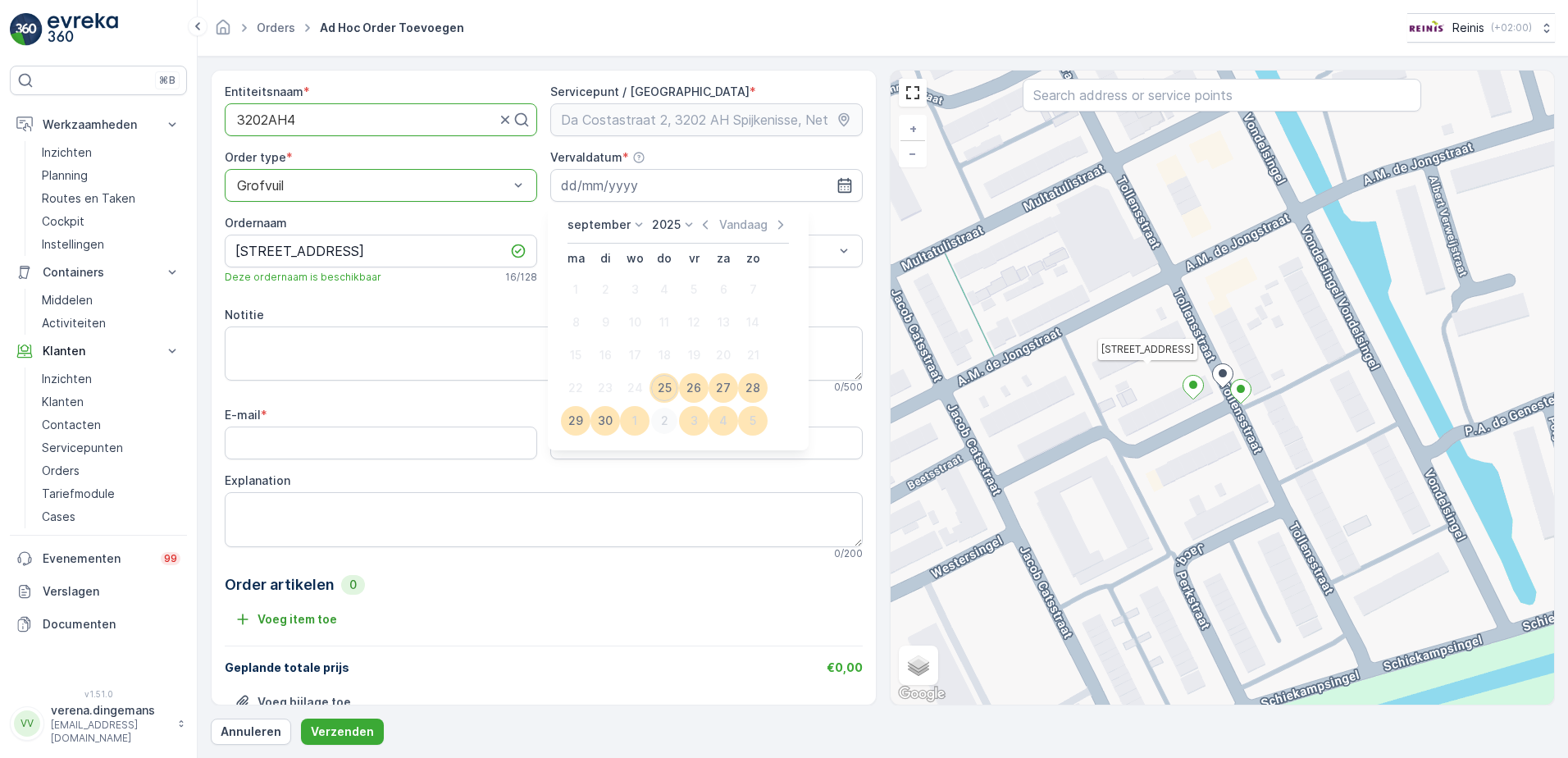
click at [665, 427] on div "2" at bounding box center [664, 420] width 26 height 26
type input "[DATE]"
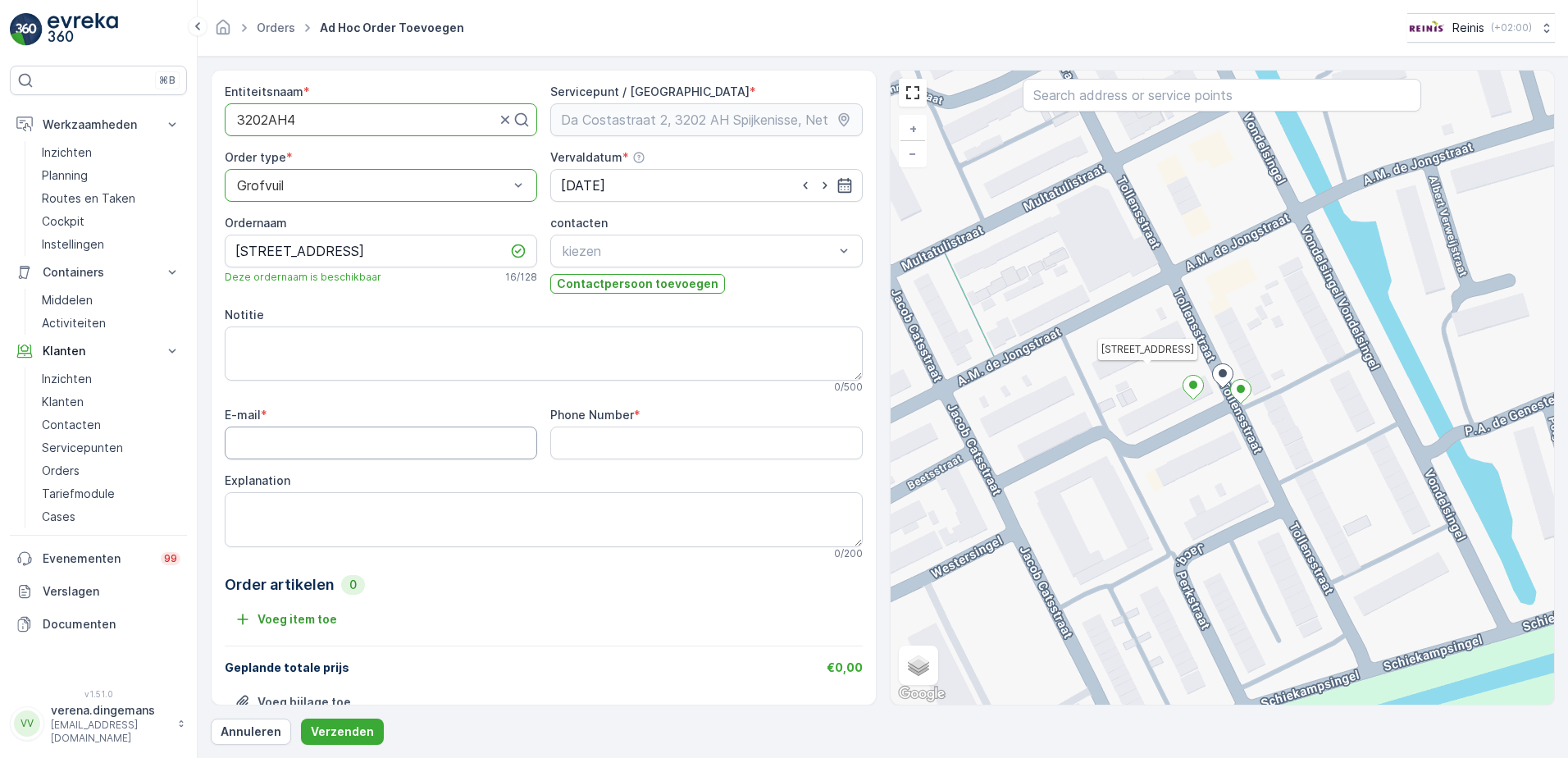
click at [289, 447] on input "E-mail" at bounding box center [381, 442] width 312 height 33
type input "[EMAIL_ADDRESS][DOMAIN_NAME]"
type Number "0614532478"
drag, startPoint x: 658, startPoint y: 431, endPoint x: 442, endPoint y: 431, distance: 216.0
click at [442, 431] on div "E-mail * reinisnv@gmail.com Phone Number * 0614532478 Explanation 0 / 200" at bounding box center [544, 483] width 638 height 153
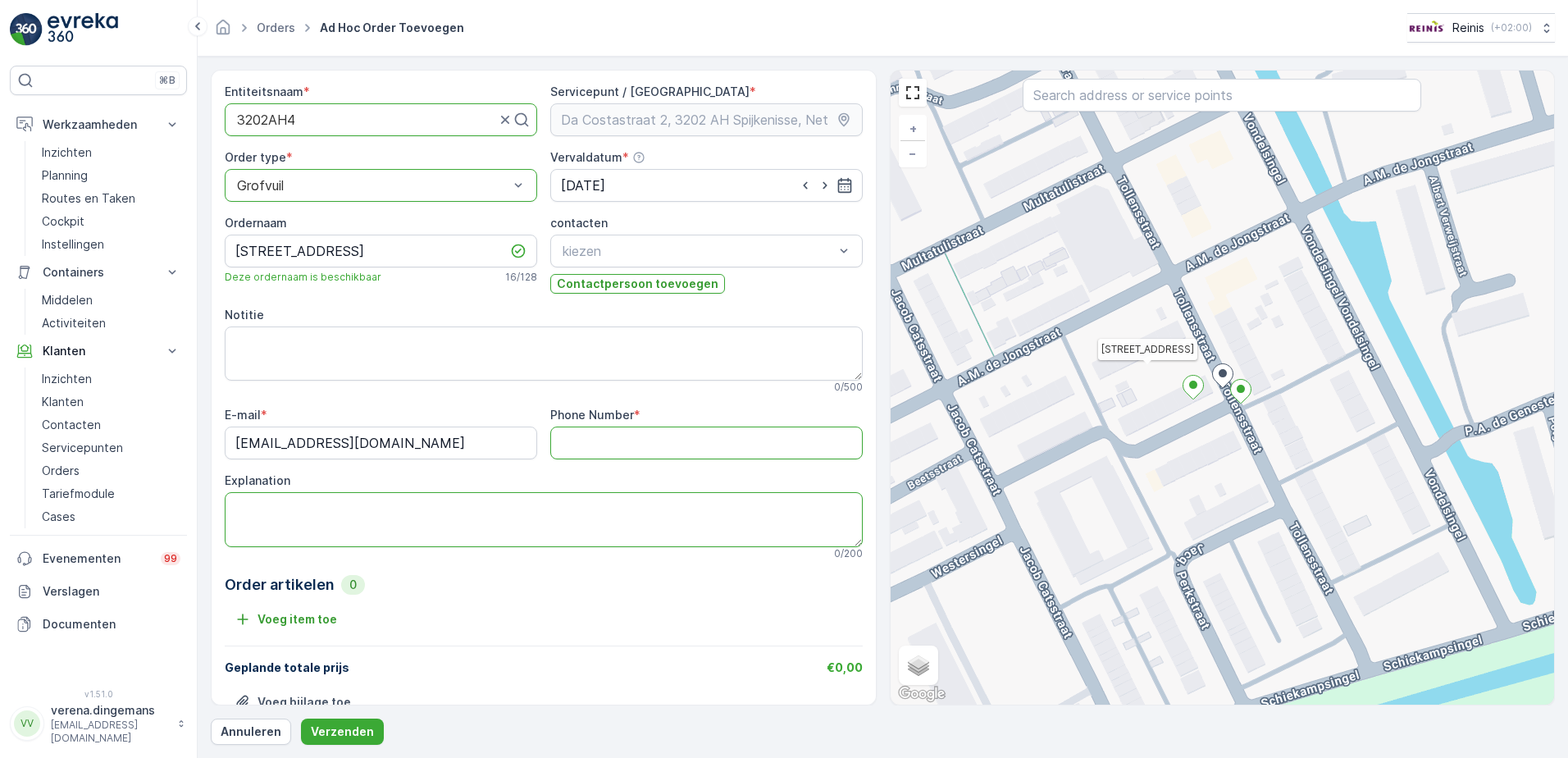
click at [337, 520] on textarea "Explanation" at bounding box center [544, 519] width 638 height 54
type textarea "1x hoekbank 1 kuub"
click at [695, 436] on Number "Phone Number" at bounding box center [706, 442] width 312 height 33
type Number "0648725259"
click at [674, 395] on div "Entiteitsnaam * 3202AH4 Servicepunt / Locatie * Order type * option Grofvuil, s…" at bounding box center [544, 409] width 638 height 651
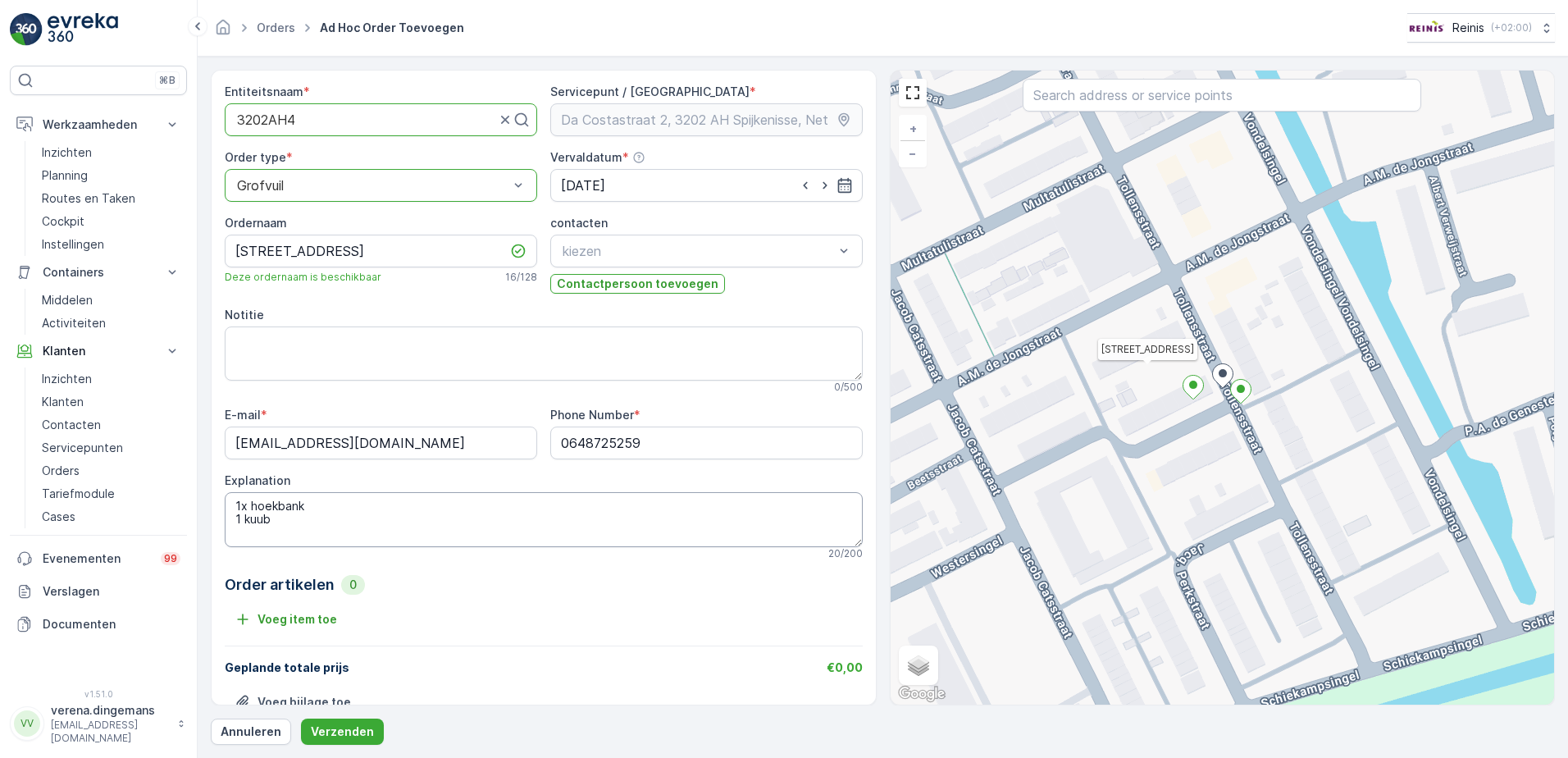
scroll to position [44, 0]
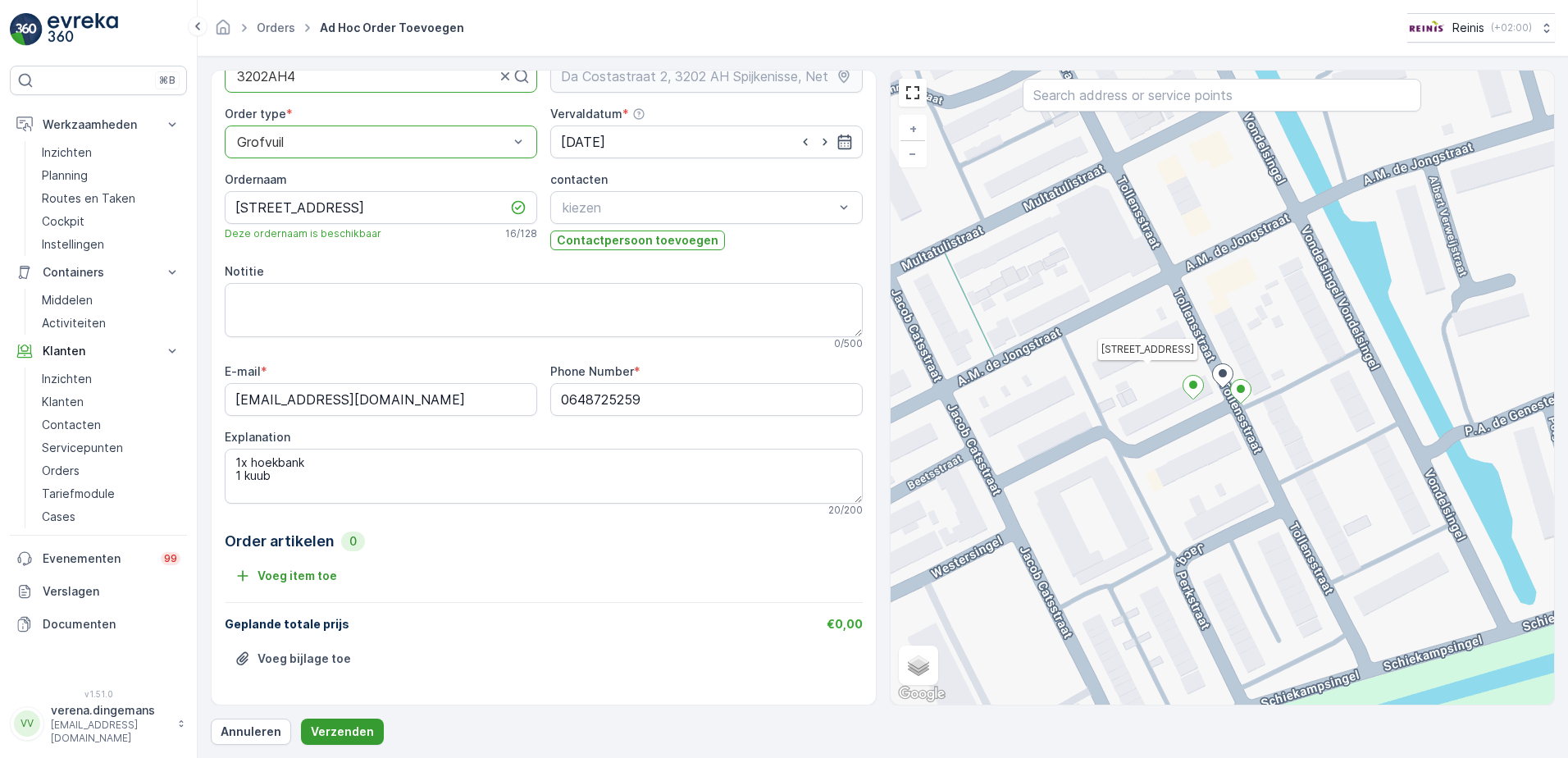
click at [350, 731] on p "Verzenden" at bounding box center [342, 732] width 63 height 17
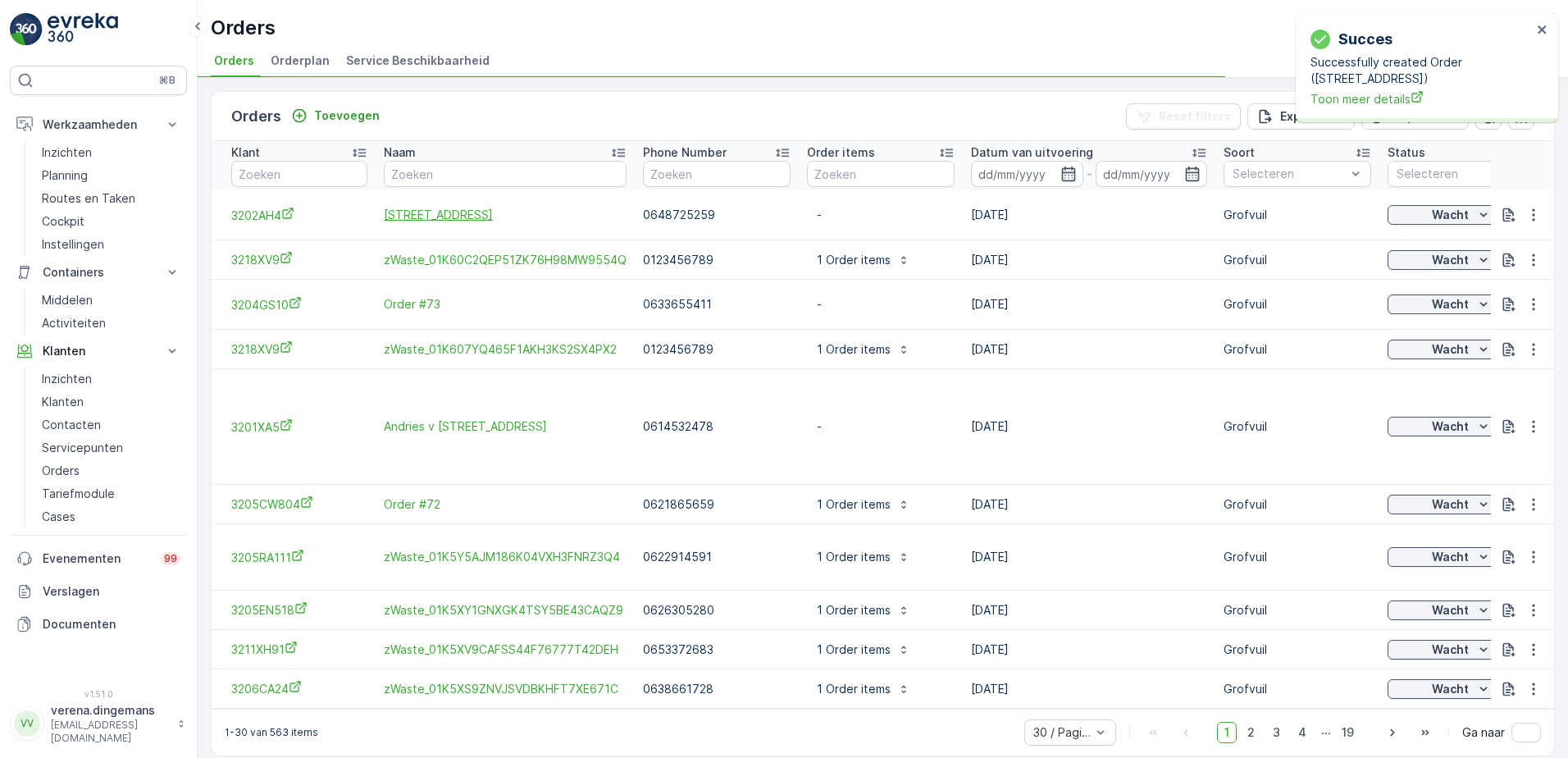
click at [465, 222] on span "[STREET_ADDRESS]" at bounding box center [506, 215] width 243 height 17
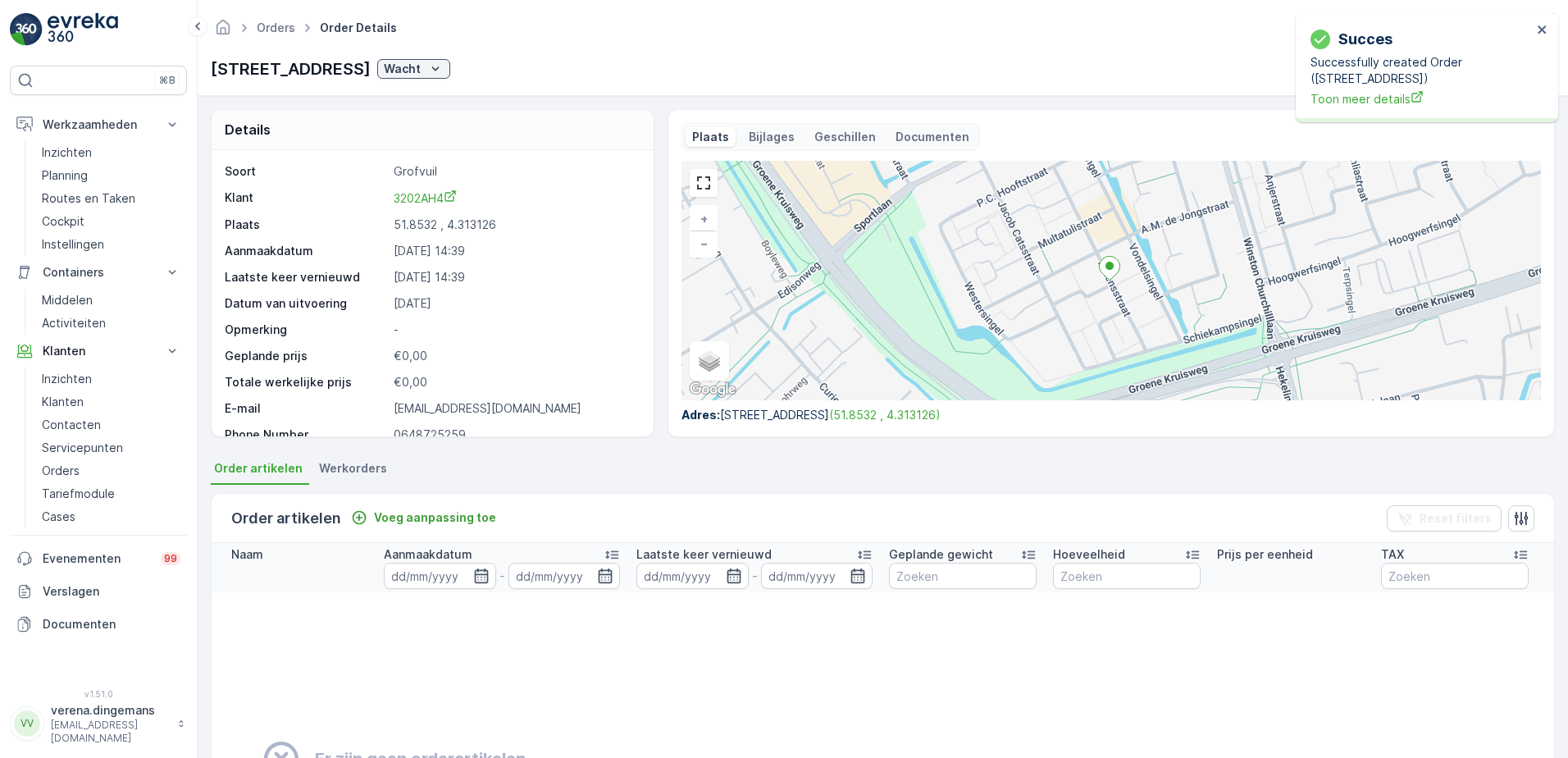
scroll to position [62, 0]
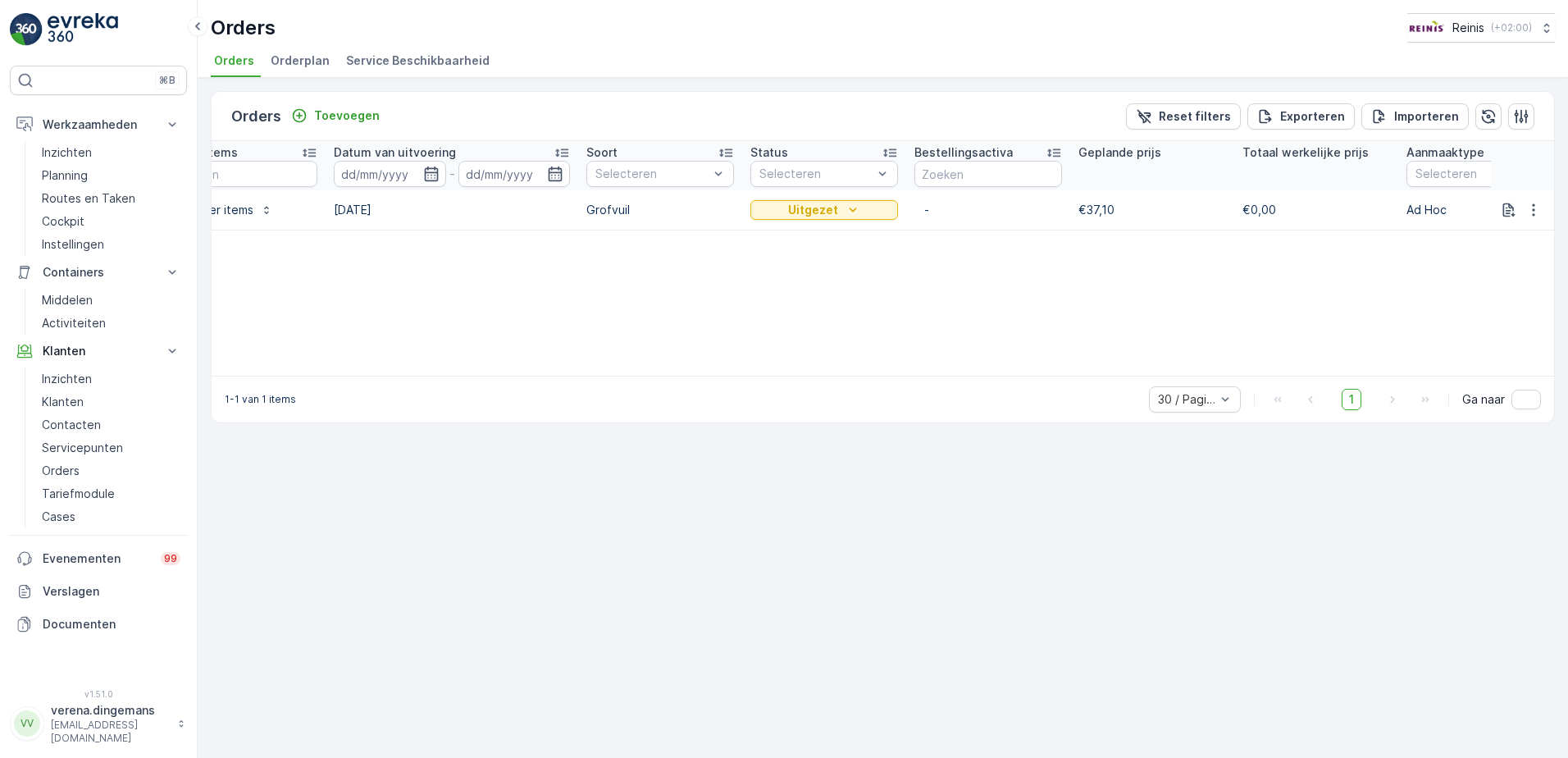
scroll to position [0, 642]
click at [802, 202] on p "Uitgezet" at bounding box center [802, 210] width 50 height 17
click at [612, 456] on div "Orders Toevoegen Reset filters Exporteren Importeren Klant 3218vc Naam Phone Nu…" at bounding box center [882, 418] width 1370 height 680
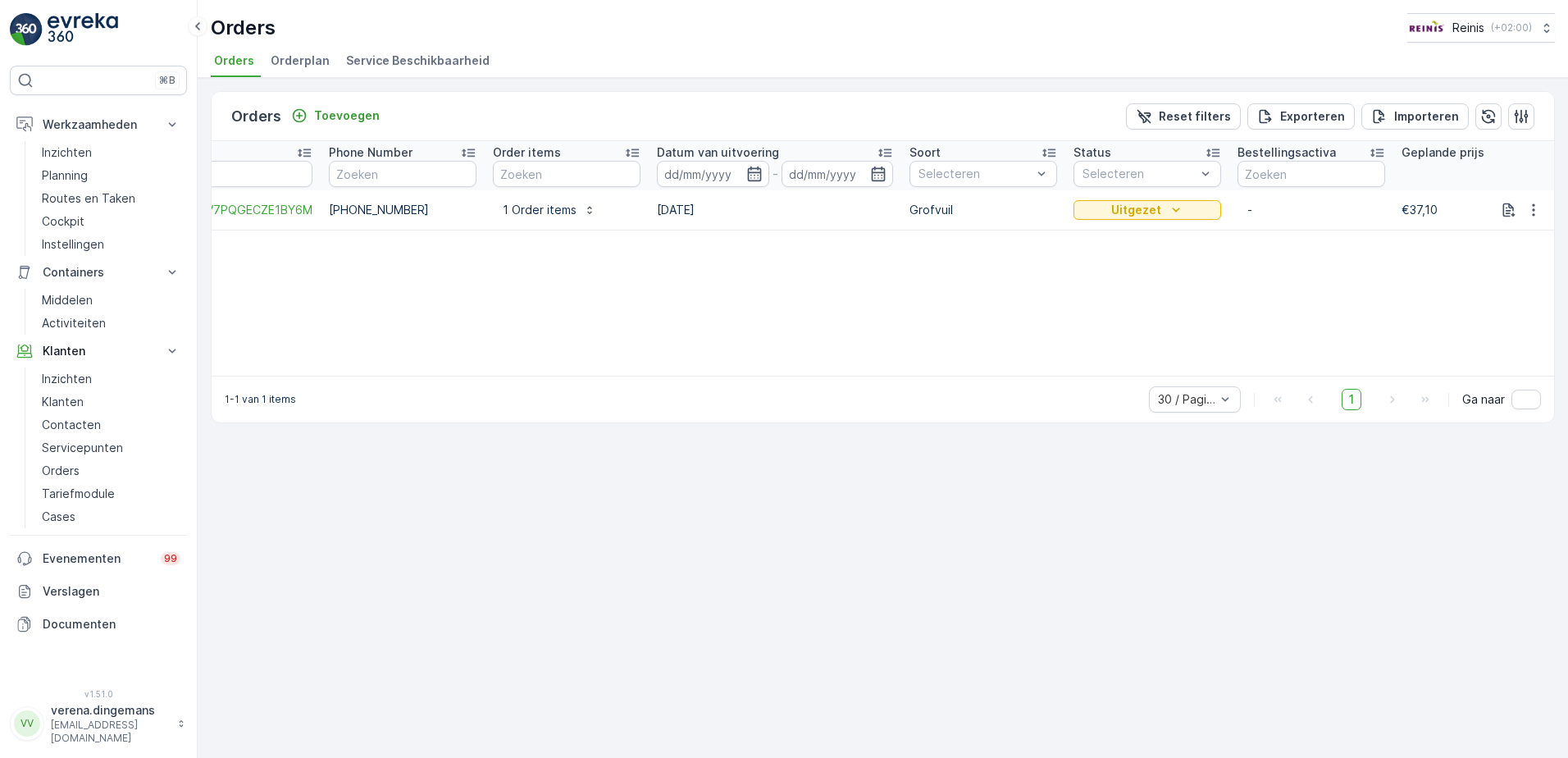
scroll to position [0, 0]
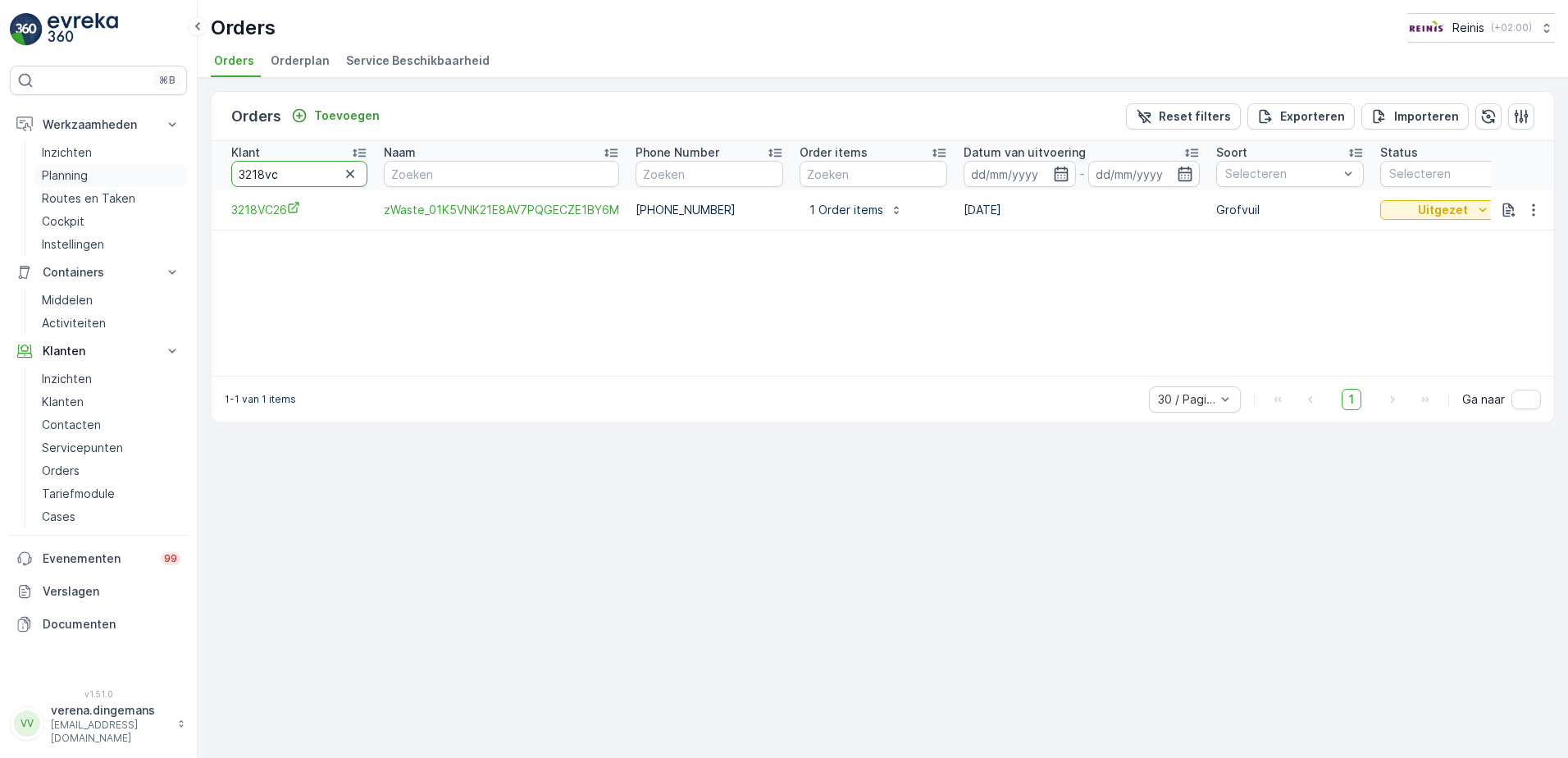
drag, startPoint x: 323, startPoint y: 176, endPoint x: 162, endPoint y: 180, distance: 161.0
click at [162, 180] on div "⌘B Werkzaamheden Inzichten Planning Routes en Taken Cockpit Instellingen Contai…" at bounding box center [784, 379] width 1568 height 758
type input "3207"
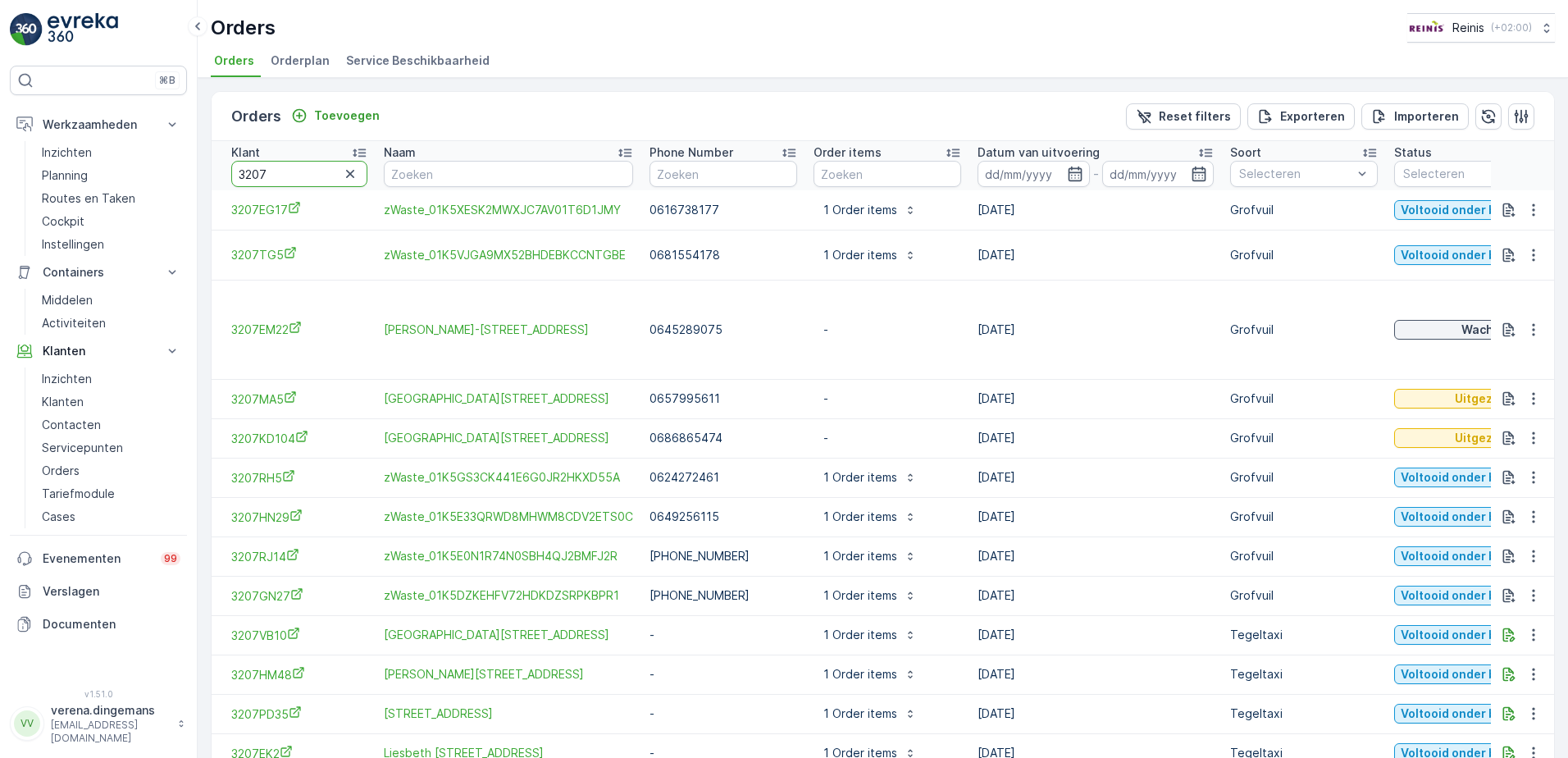
click at [308, 172] on input "3207" at bounding box center [299, 173] width 136 height 26
type input "3207MA5"
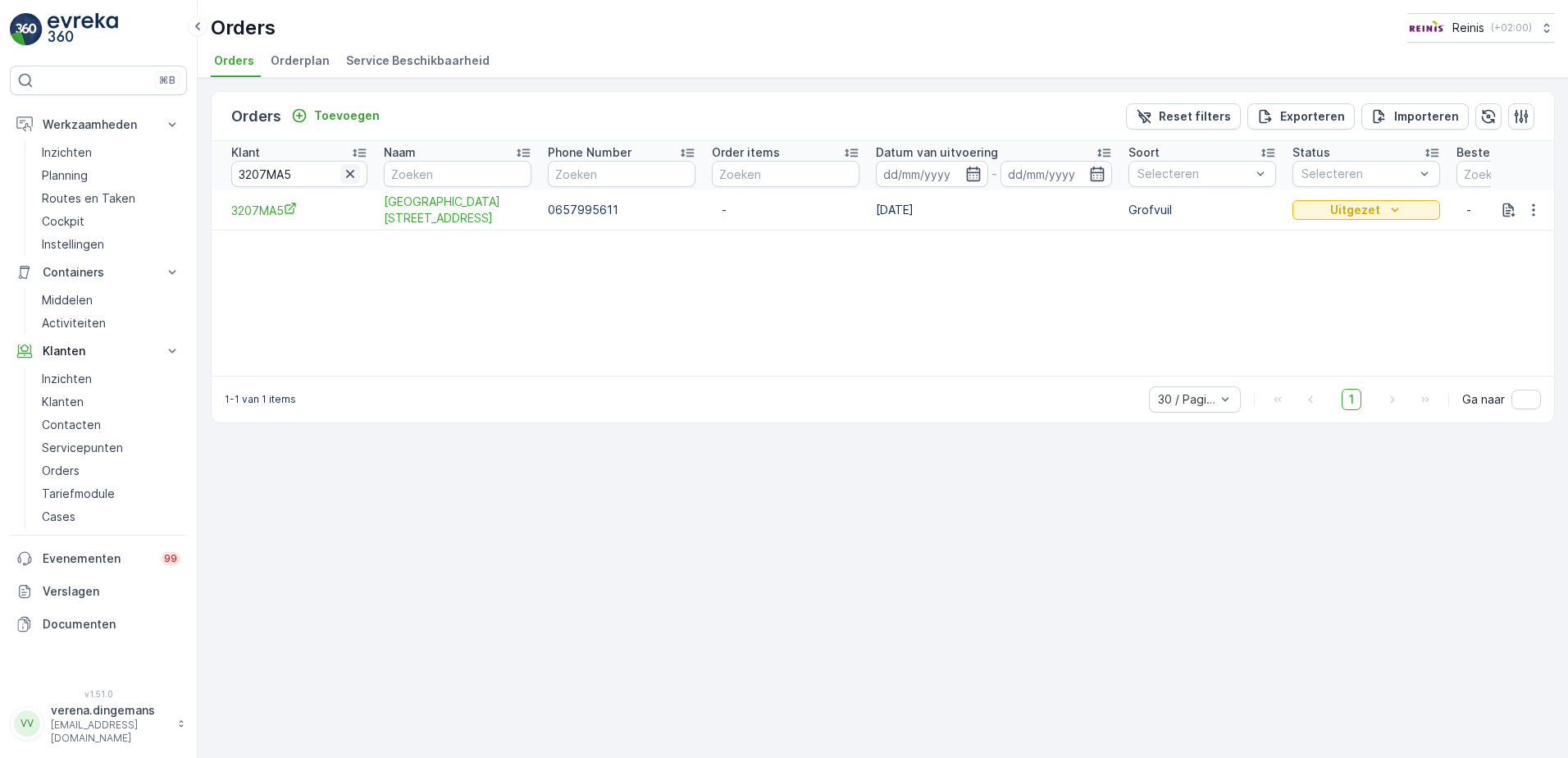
click at [354, 172] on icon "button" at bounding box center [351, 174] width 17 height 17
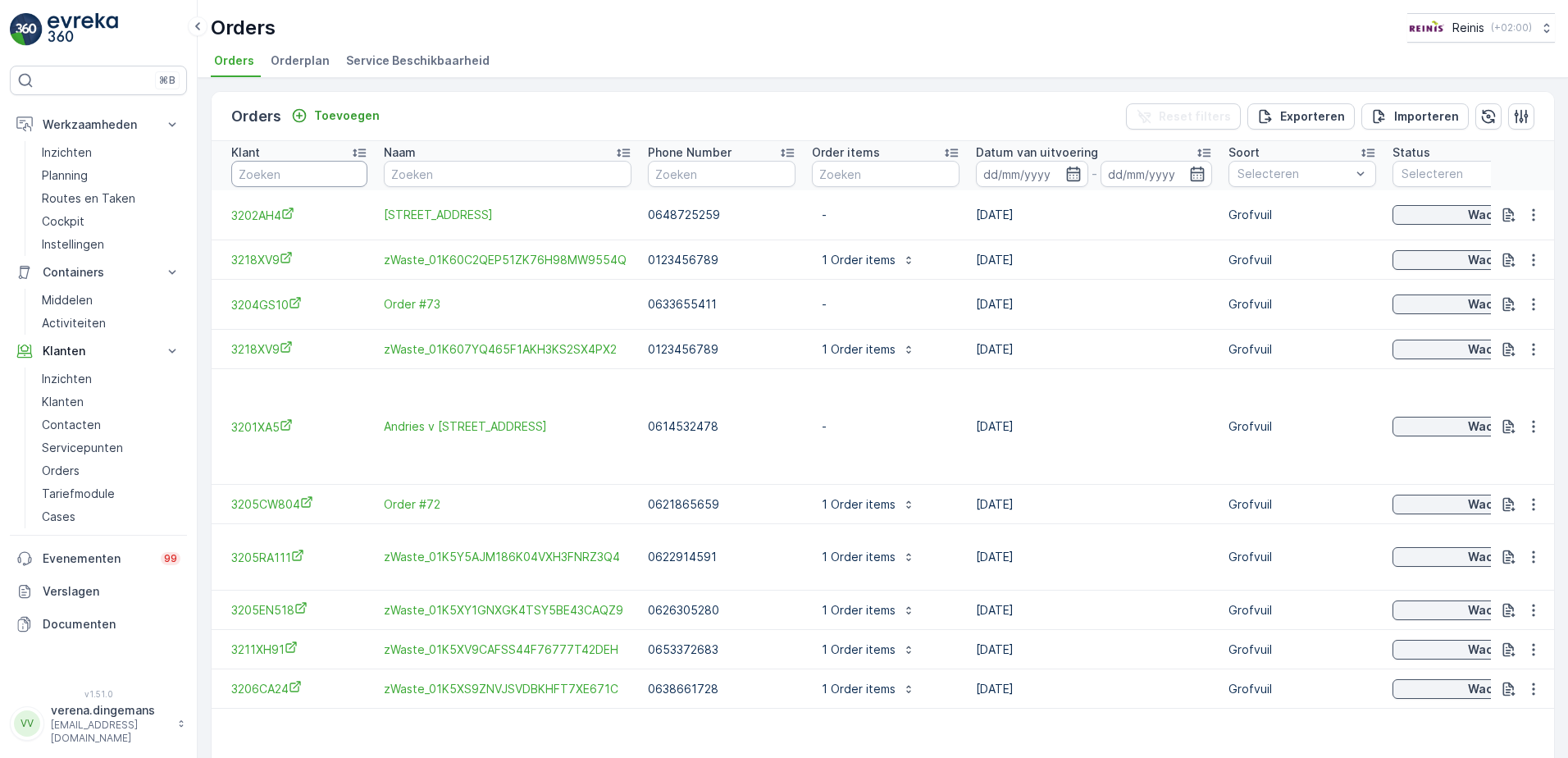
click at [295, 172] on input "text" at bounding box center [299, 173] width 136 height 26
click at [474, 166] on input "text" at bounding box center [508, 173] width 248 height 26
paste input "2025917744855"
type input "2025917744855"
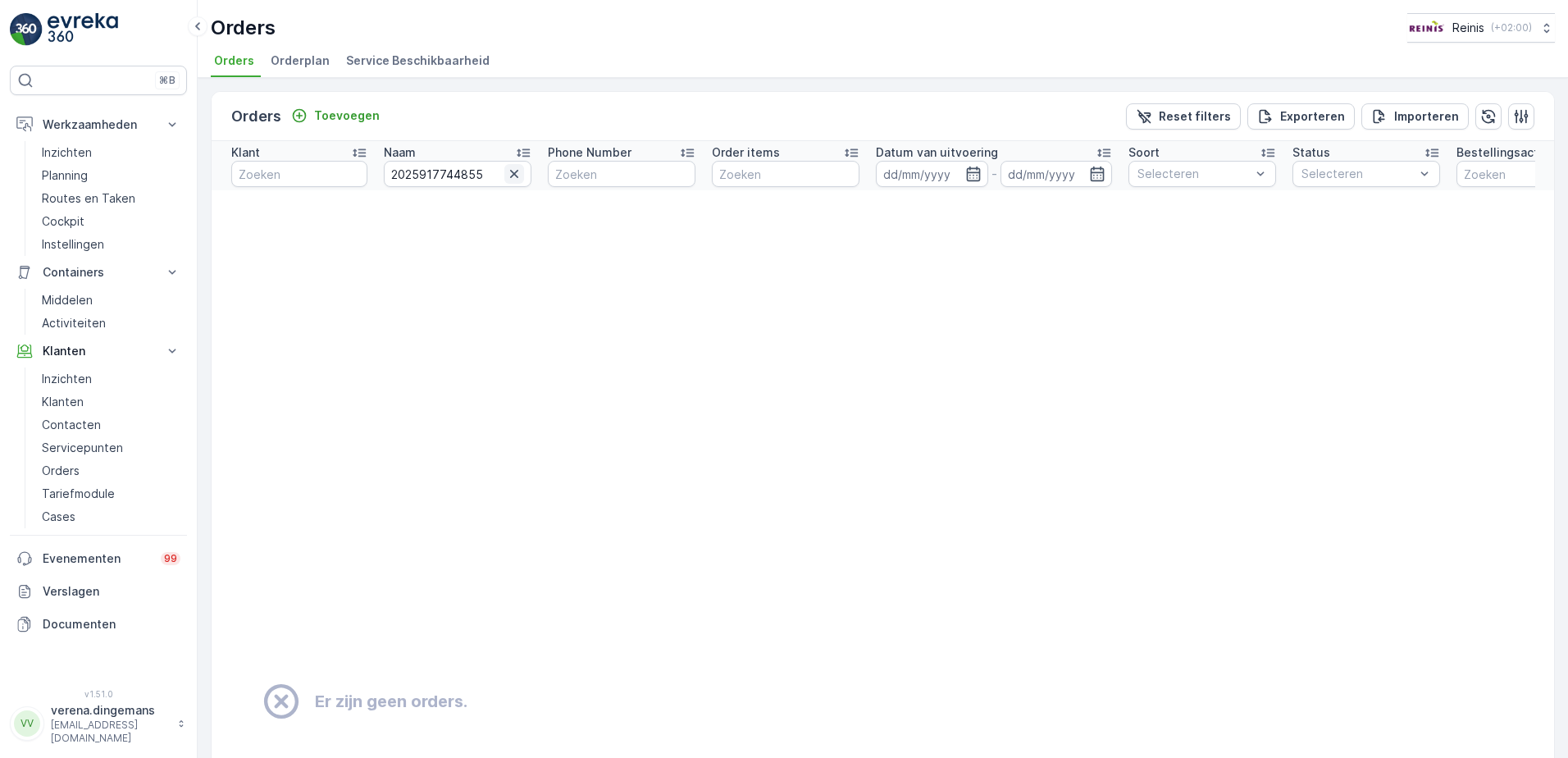
click at [515, 173] on icon "button" at bounding box center [514, 173] width 8 height 8
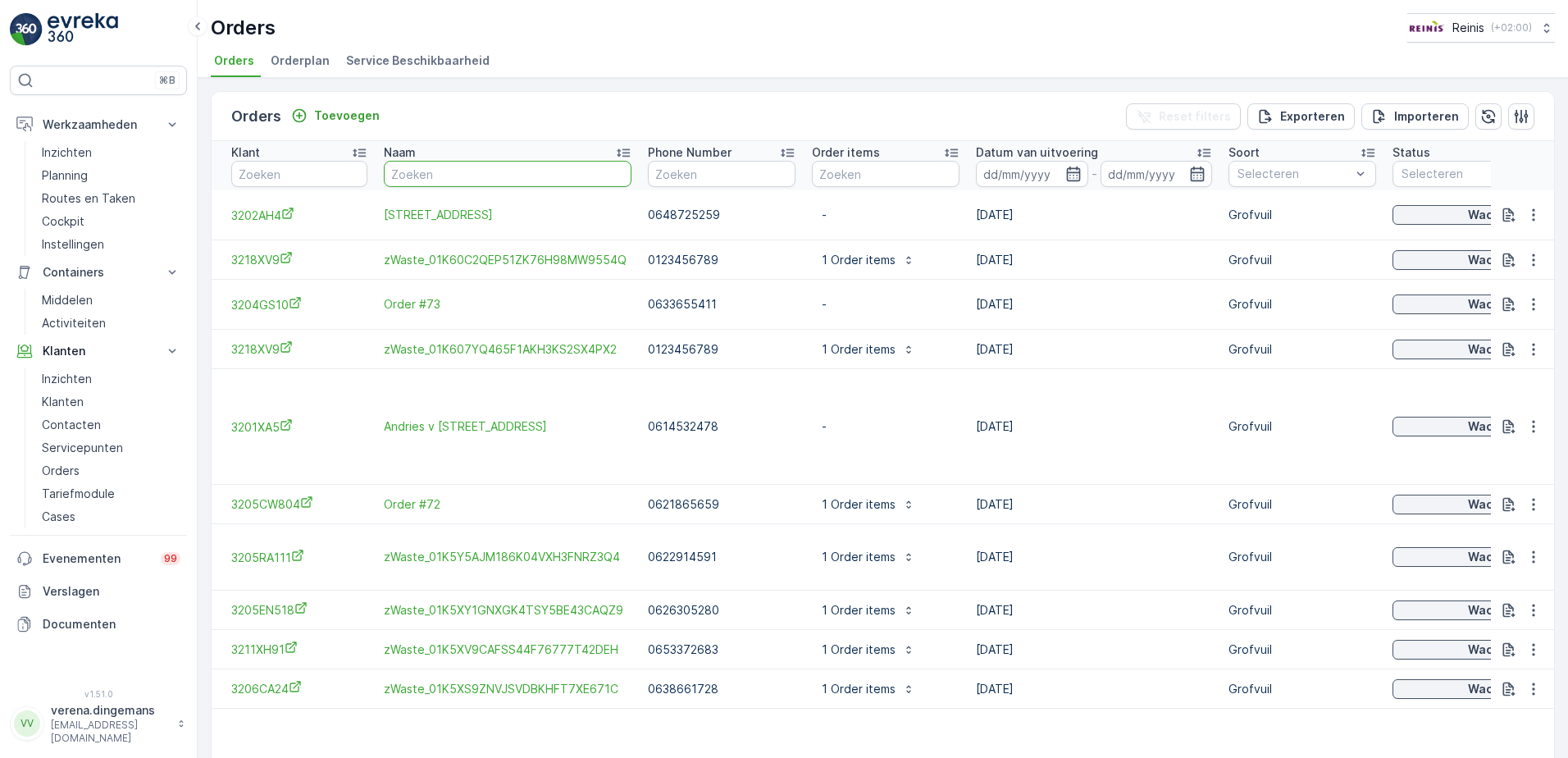
click at [444, 172] on input "text" at bounding box center [508, 173] width 248 height 26
paste input "Bernissesteyn"
type input "Bernissesteyn"
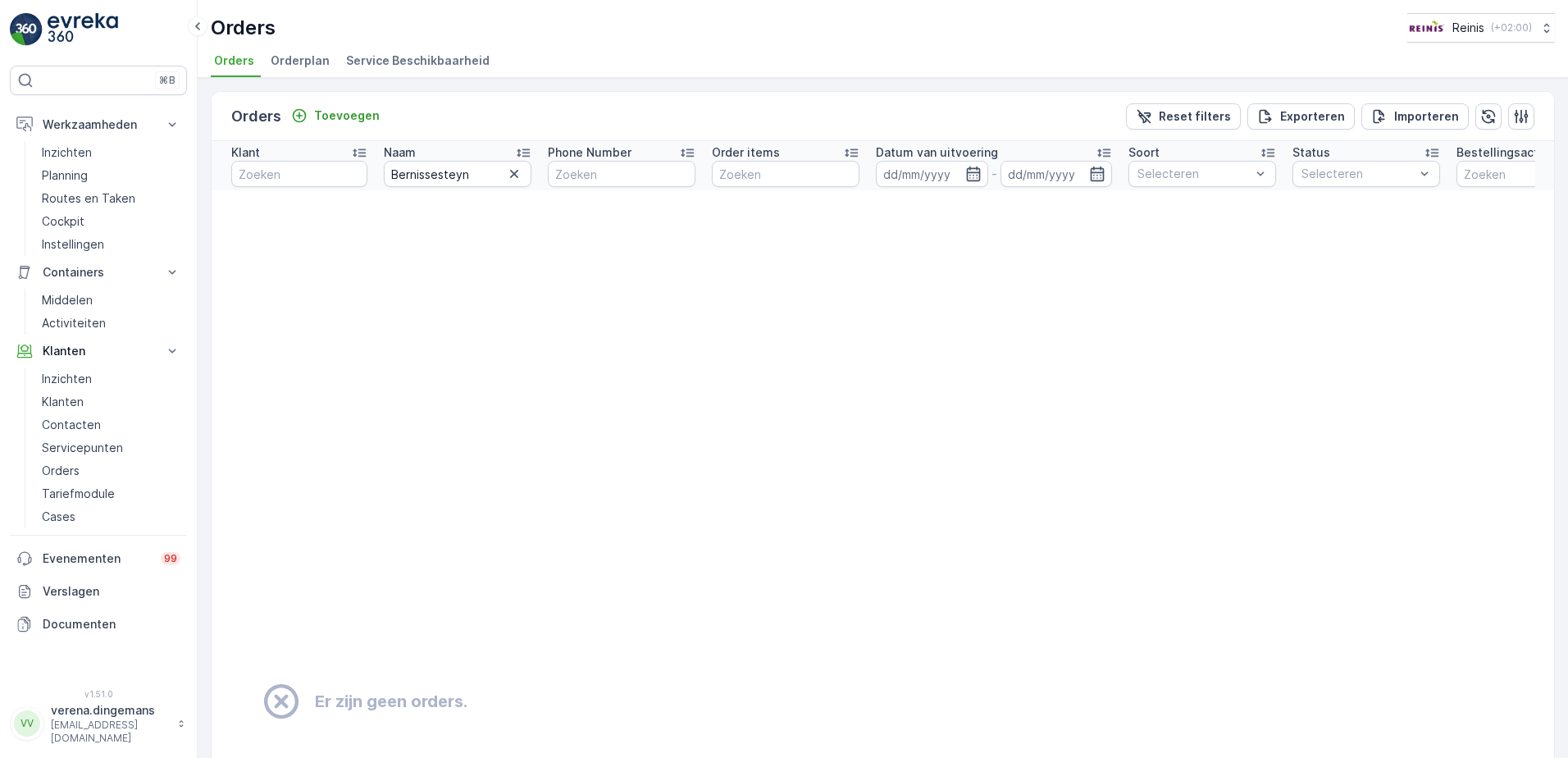
click at [526, 174] on input "Bernissesteyn" at bounding box center [458, 173] width 147 height 26
click at [508, 172] on icon "button" at bounding box center [515, 174] width 17 height 17
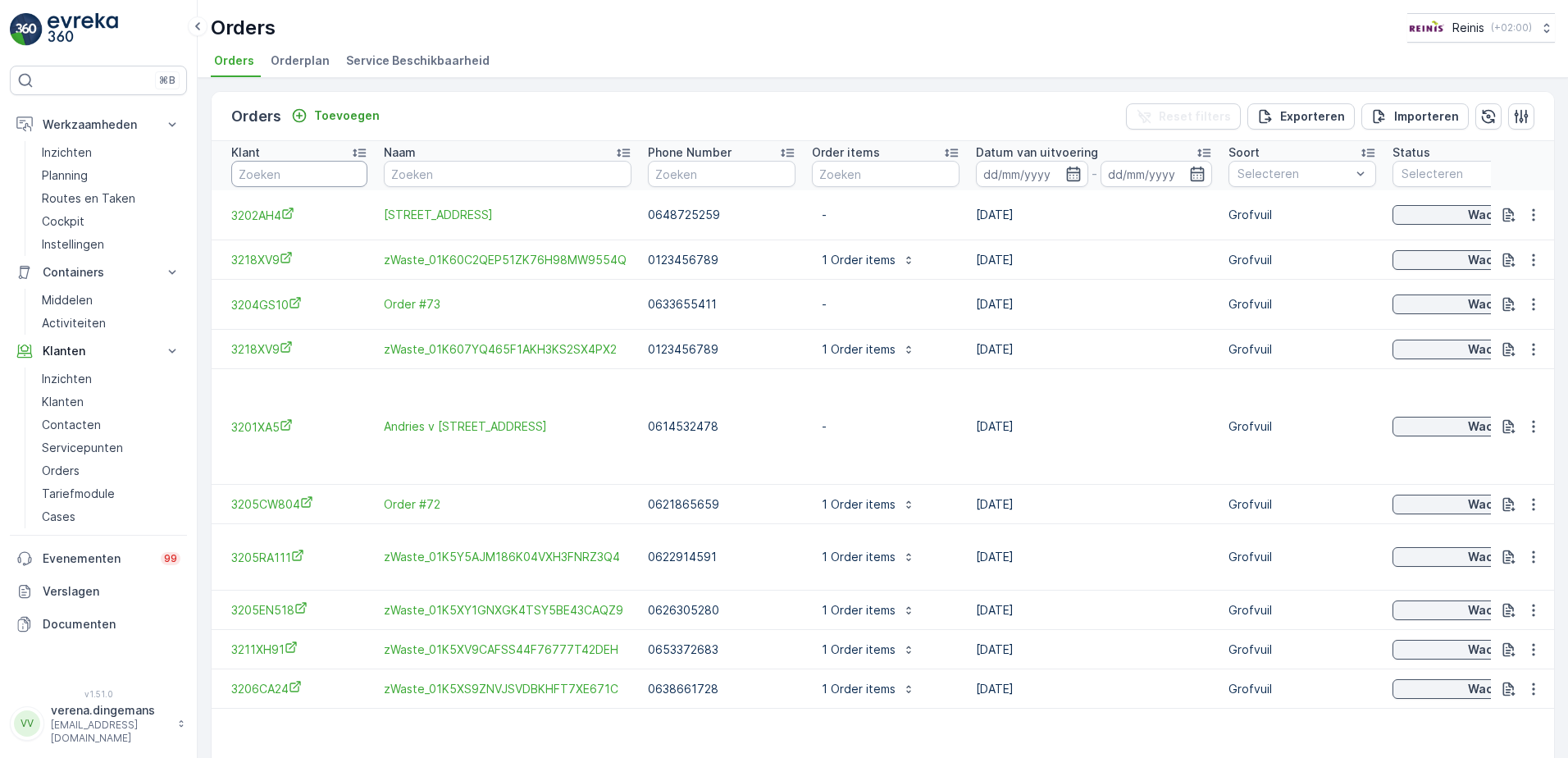
click at [276, 171] on input "text" at bounding box center [299, 173] width 136 height 26
type input "3214FS"
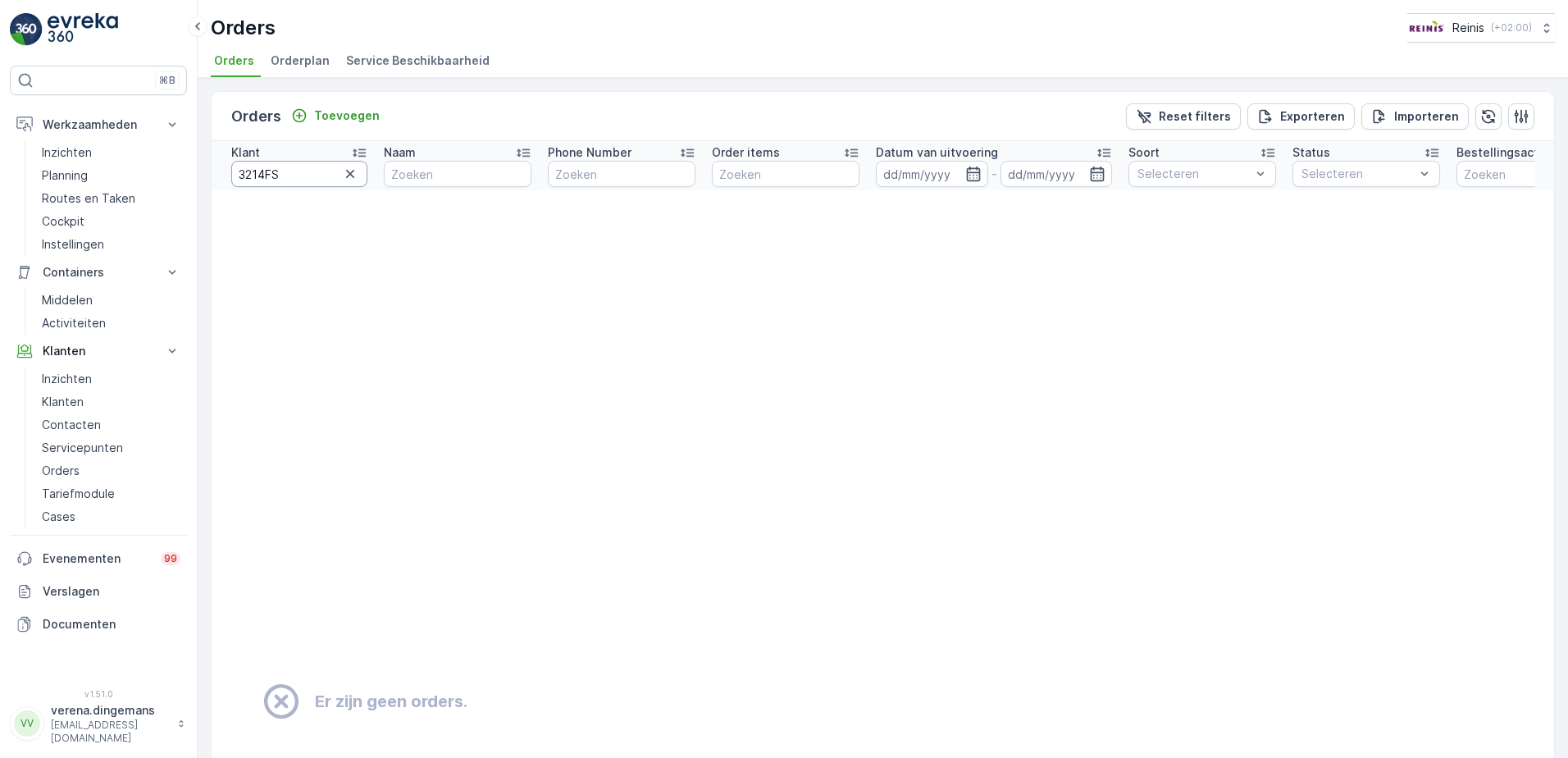
click at [312, 169] on input "3214FS" at bounding box center [299, 173] width 136 height 26
type input "3214DA"
click at [302, 175] on input "3214DA" at bounding box center [299, 173] width 136 height 26
click at [296, 169] on input "3214DA" at bounding box center [299, 173] width 136 height 26
click at [351, 172] on icon "button" at bounding box center [350, 173] width 8 height 8
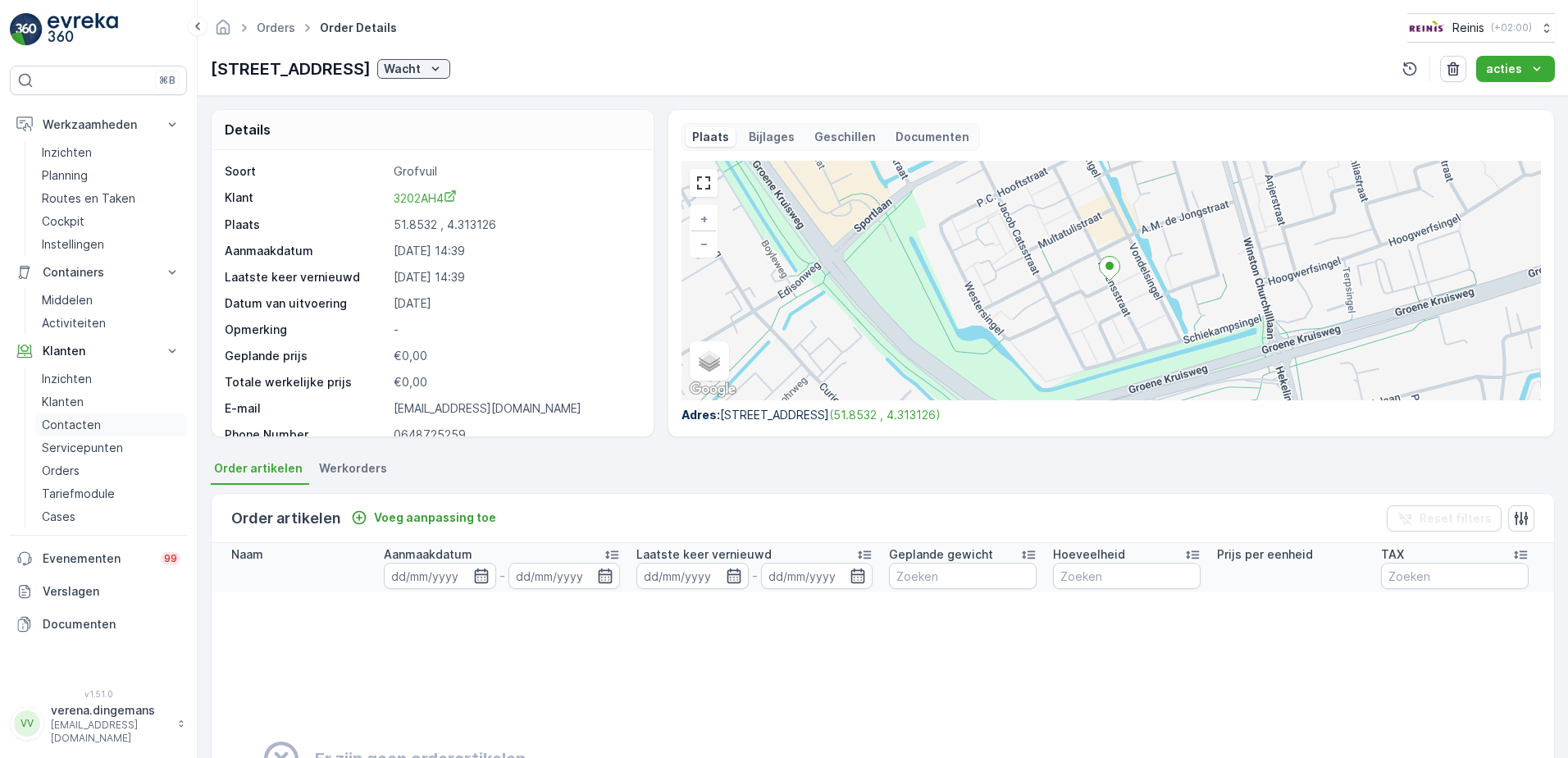
scroll to position [62, 0]
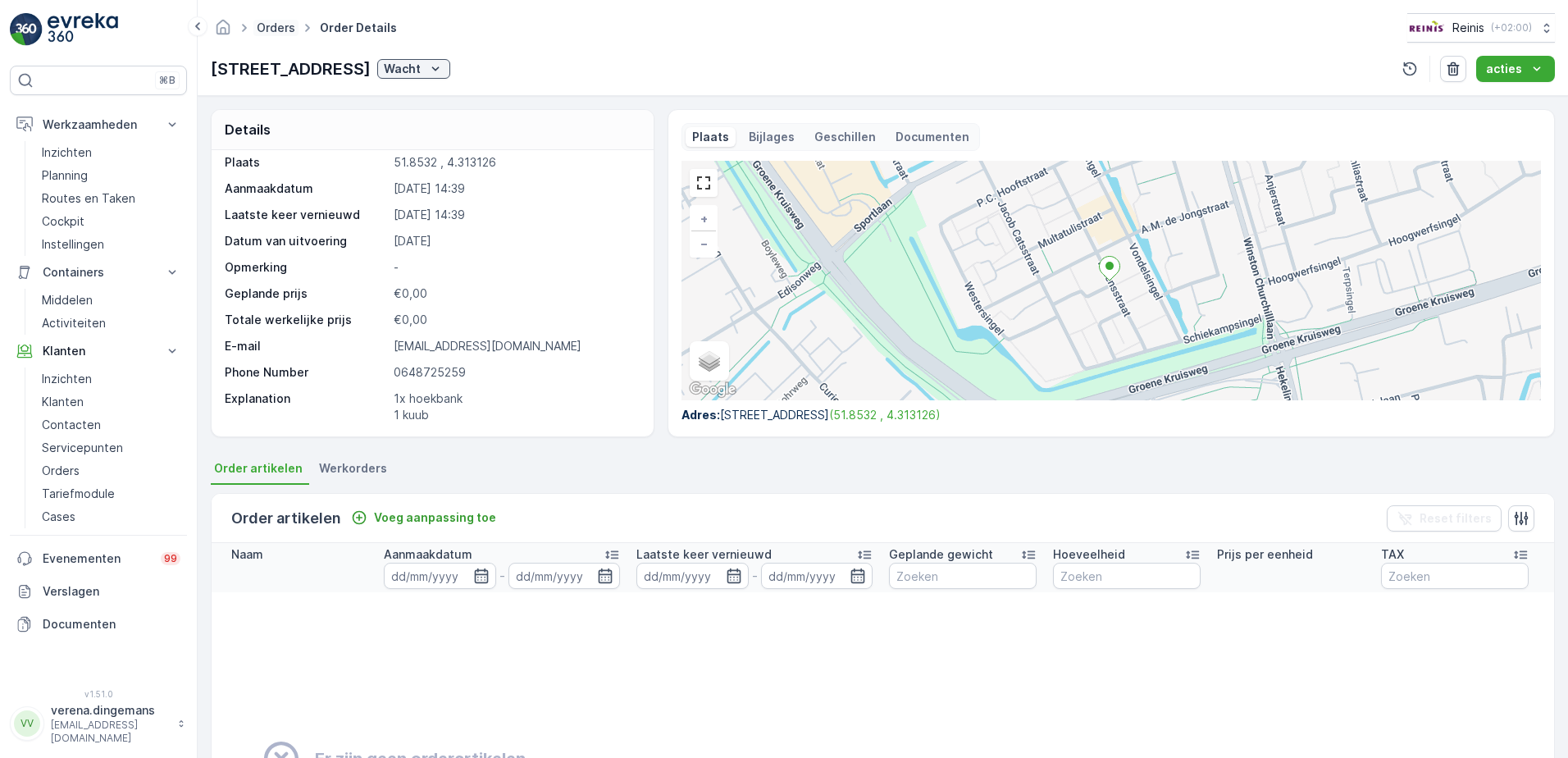
click at [276, 31] on link "Orders" at bounding box center [275, 27] width 38 height 14
